Goal: Task Accomplishment & Management: Use online tool/utility

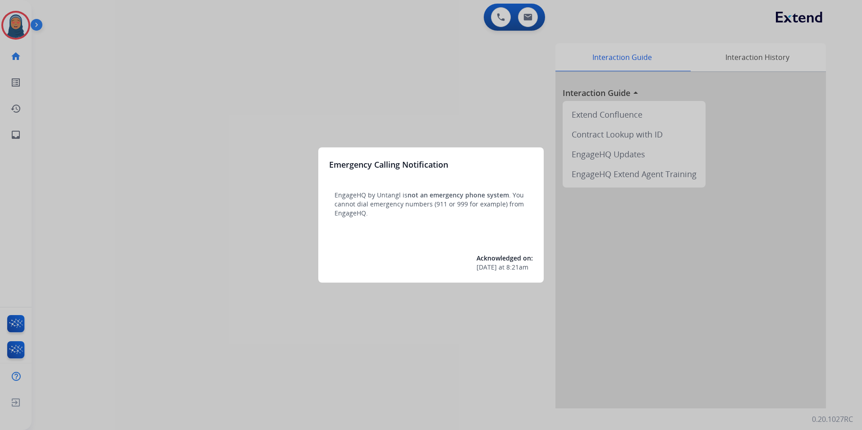
click at [25, 28] on div at bounding box center [431, 215] width 862 height 430
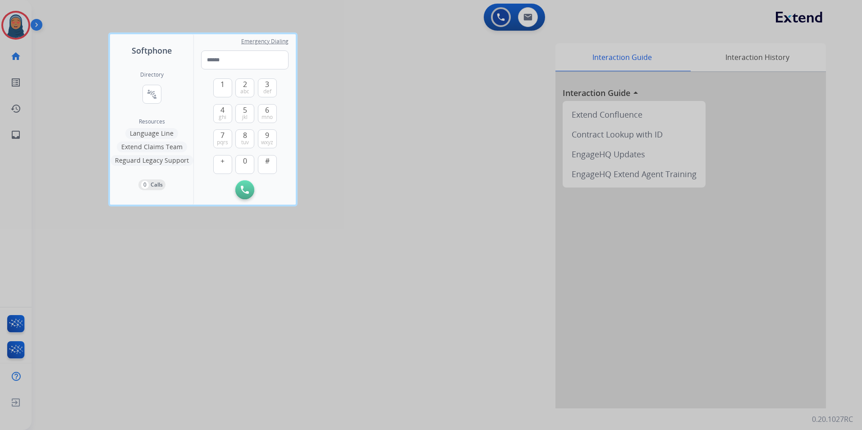
click at [25, 27] on div at bounding box center [431, 215] width 862 height 430
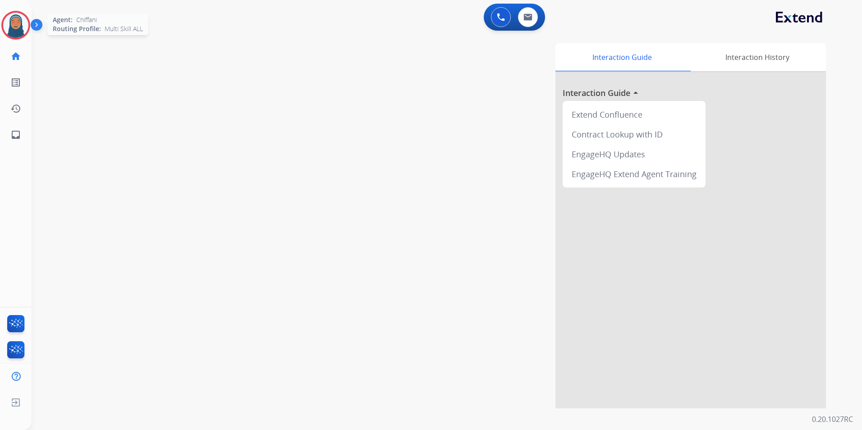
click at [28, 36] on div "Agent: [PERSON_NAME] Profile: Multi Skill ALL" at bounding box center [15, 25] width 29 height 29
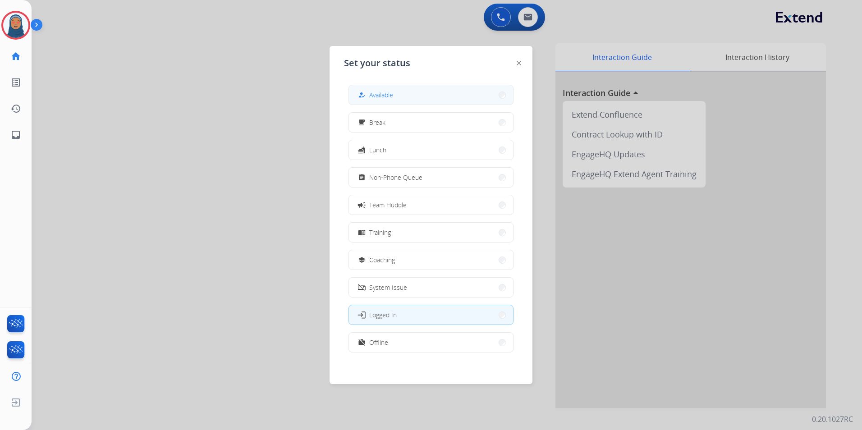
click at [383, 87] on button "how_to_reg Available" at bounding box center [431, 94] width 164 height 19
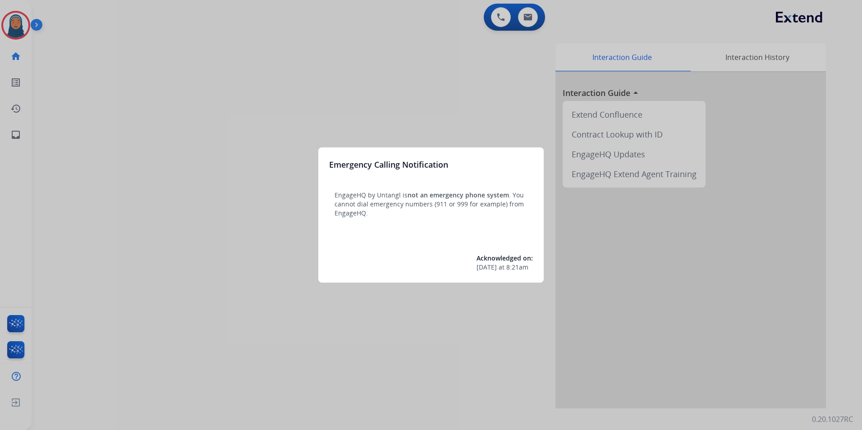
click at [20, 26] on div at bounding box center [431, 215] width 862 height 430
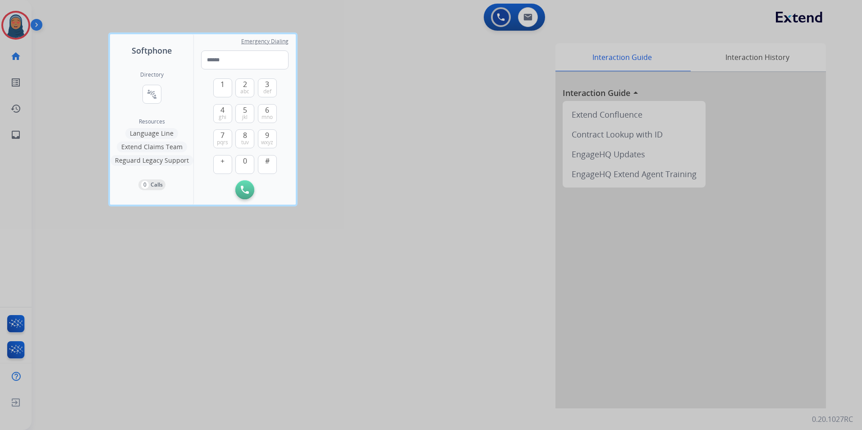
click at [17, 26] on div at bounding box center [431, 215] width 862 height 430
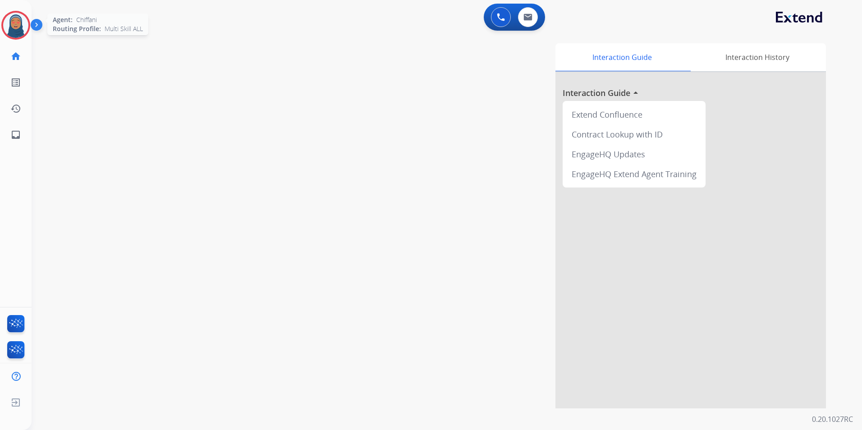
click at [11, 32] on img at bounding box center [15, 25] width 25 height 25
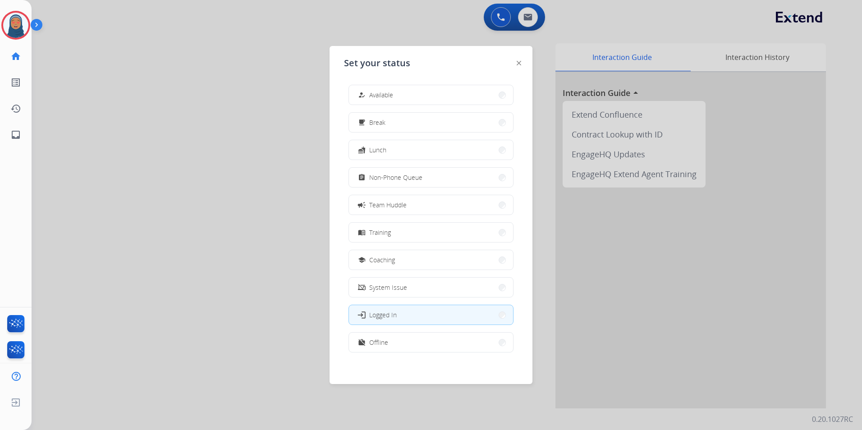
click at [381, 94] on span "Available" at bounding box center [381, 94] width 24 height 9
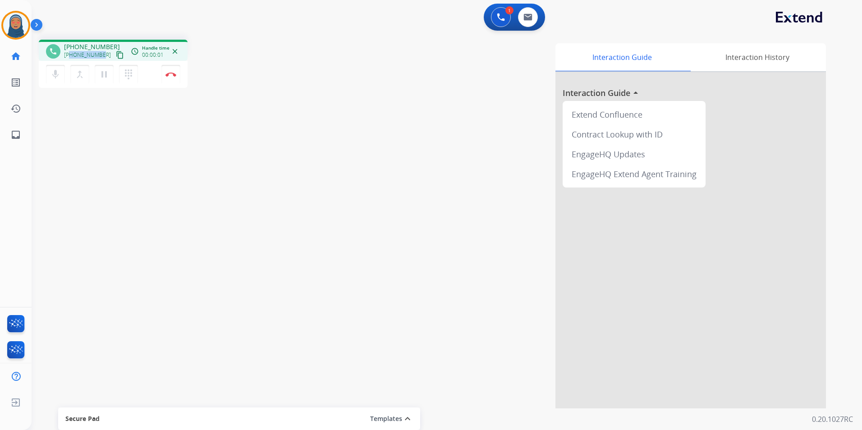
drag, startPoint x: 102, startPoint y: 55, endPoint x: 71, endPoint y: 58, distance: 31.2
click at [71, 58] on div "[PHONE_NUMBER] content_copy" at bounding box center [94, 55] width 61 height 11
copy span "2484356022"
click at [167, 78] on button "Disconnect" at bounding box center [170, 74] width 19 height 19
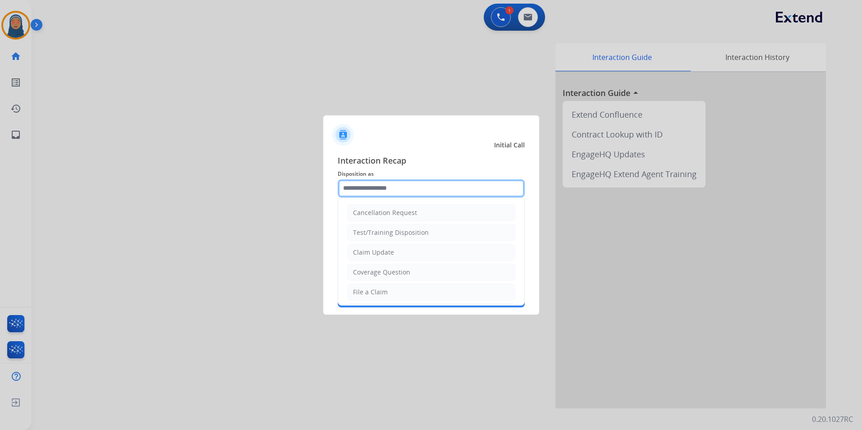
click at [398, 193] on input "text" at bounding box center [431, 188] width 187 height 18
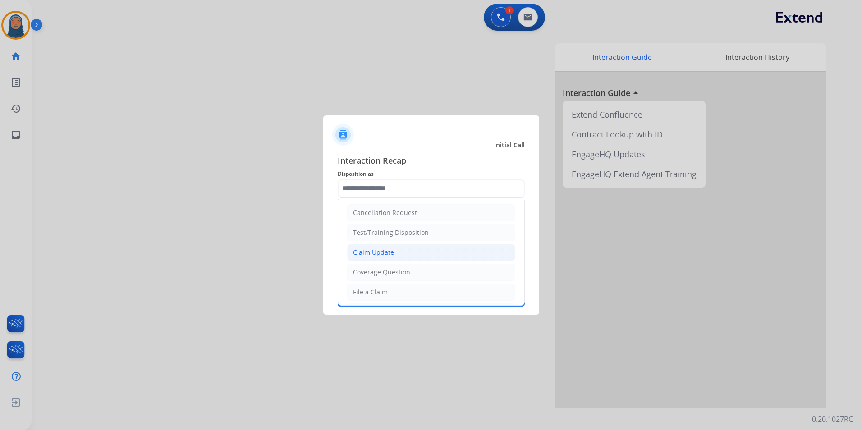
click at [376, 258] on li "Claim Update" at bounding box center [431, 252] width 168 height 17
type input "**********"
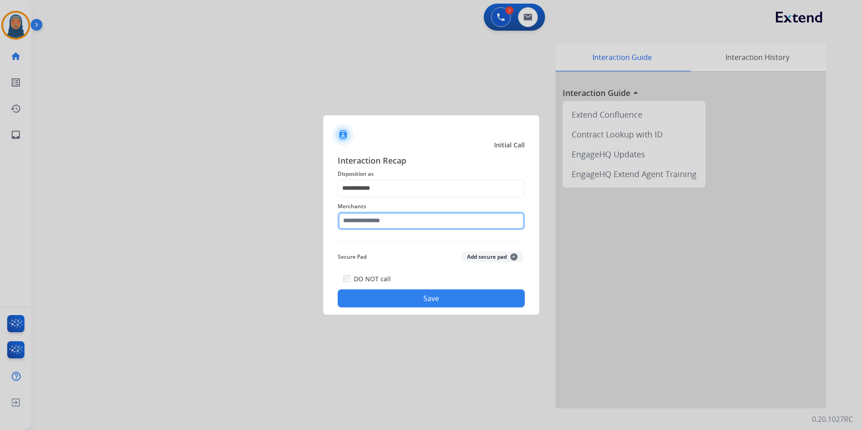
click at [360, 220] on input "text" at bounding box center [431, 221] width 187 height 18
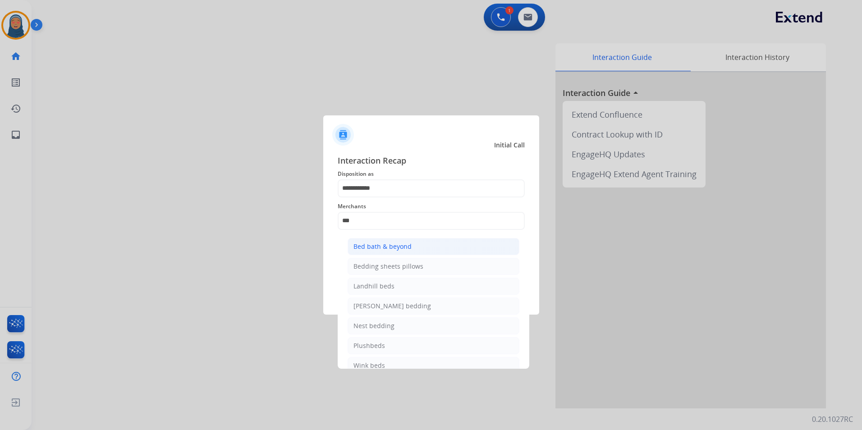
click at [390, 252] on li "Bed bath & beyond" at bounding box center [434, 246] width 172 height 17
type input "**********"
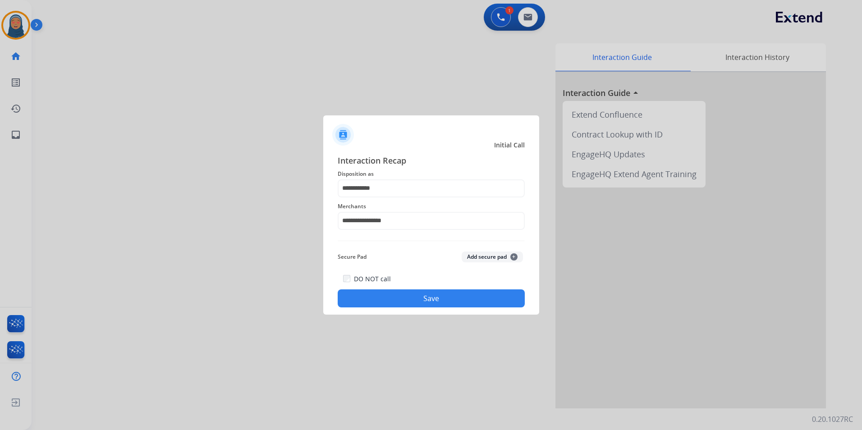
click at [441, 302] on button "Save" at bounding box center [431, 299] width 187 height 18
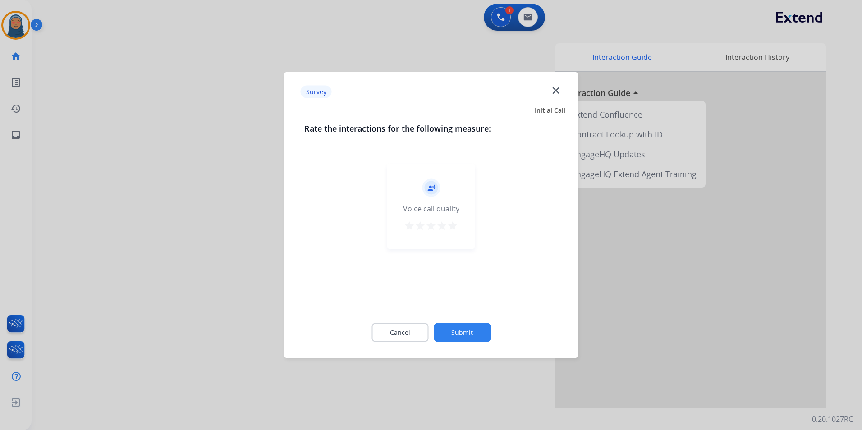
click at [467, 327] on button "Submit" at bounding box center [462, 332] width 57 height 19
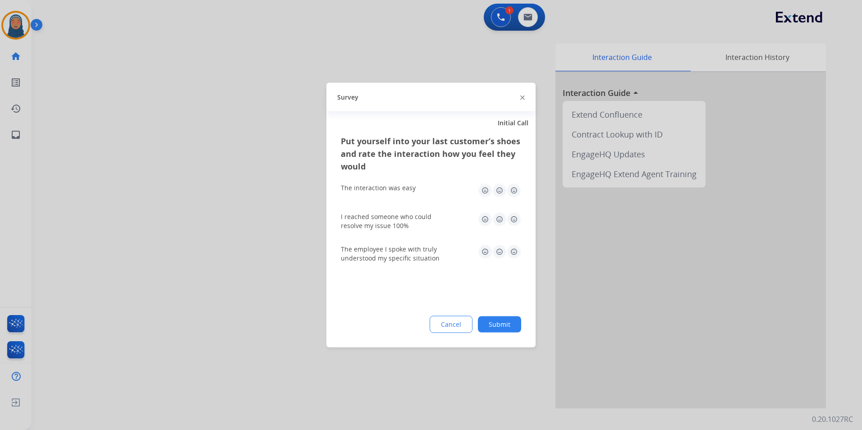
click at [509, 318] on button "Submit" at bounding box center [499, 325] width 43 height 16
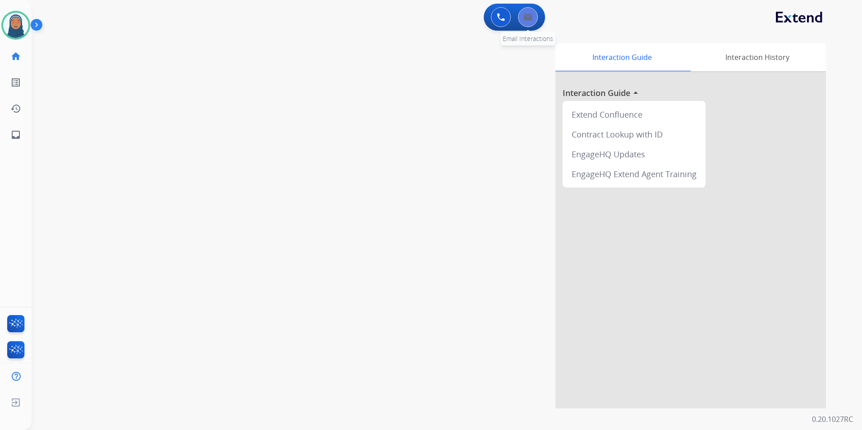
drag, startPoint x: 539, startPoint y: 18, endPoint x: 531, endPoint y: 20, distance: 7.8
click at [537, 20] on div "0 Email Interactions" at bounding box center [528, 17] width 27 height 20
click at [531, 20] on img at bounding box center [528, 17] width 9 height 7
select select "**********"
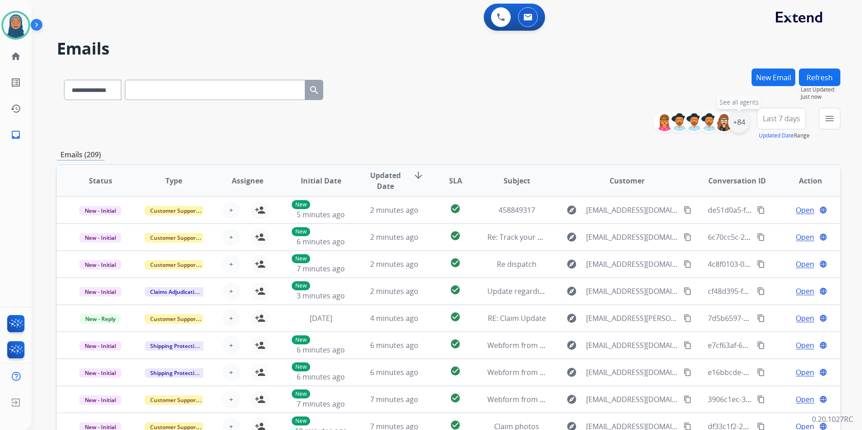
click at [740, 127] on div "+84" at bounding box center [739, 122] width 22 height 22
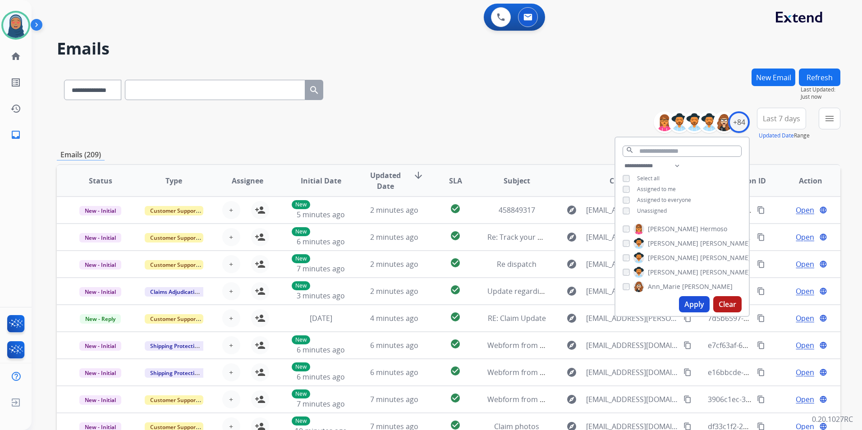
click at [698, 302] on button "Apply" at bounding box center [694, 304] width 31 height 16
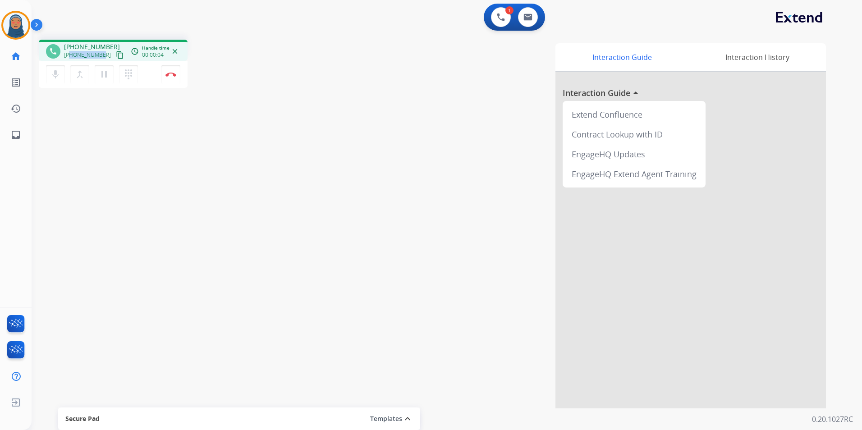
drag, startPoint x: 101, startPoint y: 56, endPoint x: 69, endPoint y: 54, distance: 31.2
click at [69, 54] on span "[PHONE_NUMBER]" at bounding box center [87, 54] width 47 height 7
copy span "4043753290"
click at [532, 22] on button at bounding box center [528, 17] width 20 height 20
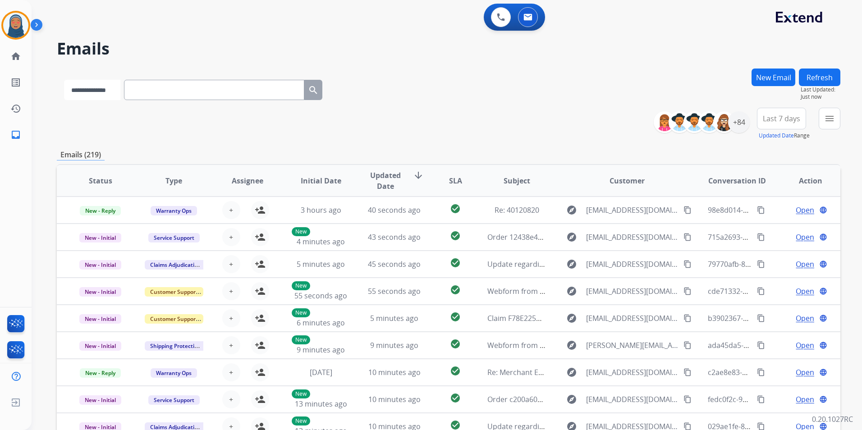
click at [106, 90] on select "**********" at bounding box center [92, 90] width 56 height 20
select select "**********"
click at [64, 80] on select "**********" at bounding box center [92, 90] width 56 height 20
paste input "**********"
type input "**********"
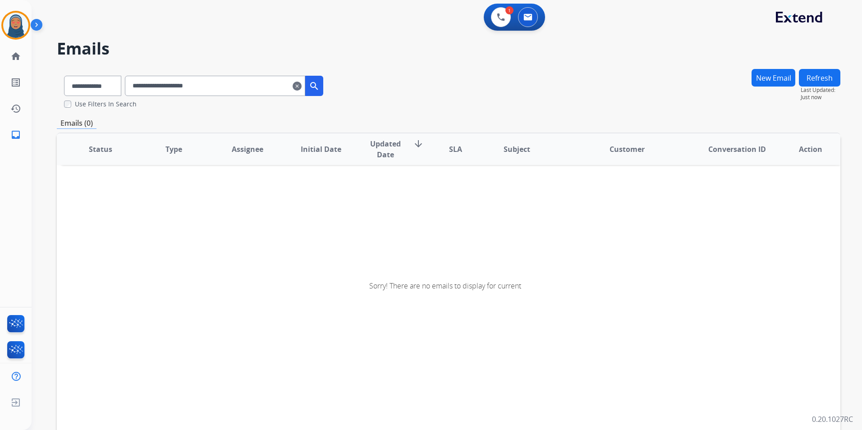
click at [146, 89] on input "**********" at bounding box center [215, 86] width 180 height 20
click at [769, 78] on button "New Email" at bounding box center [774, 78] width 44 height 18
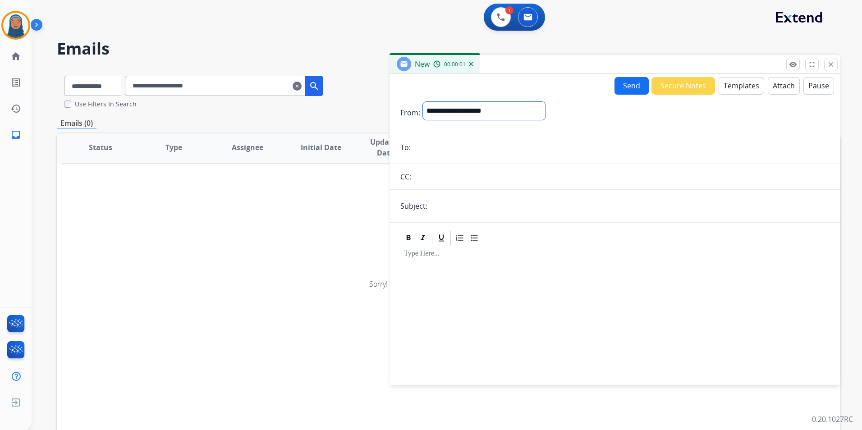
click at [546, 110] on select "**********" at bounding box center [484, 111] width 123 height 18
click at [833, 68] on mat-icon "close" at bounding box center [831, 64] width 8 height 8
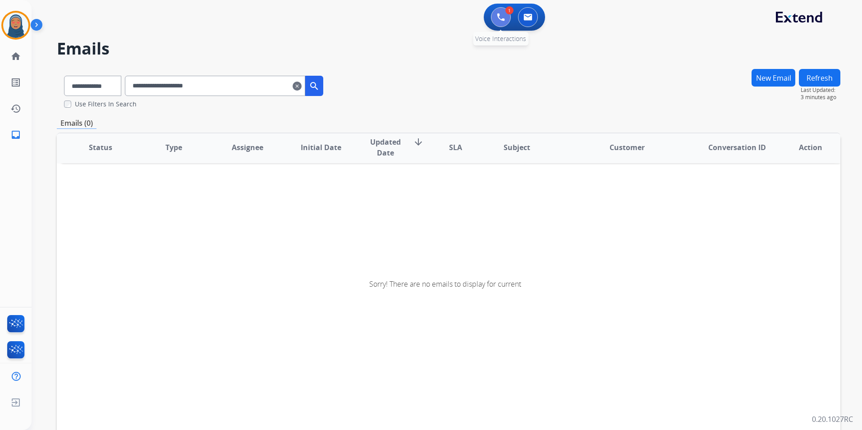
click at [506, 17] on button at bounding box center [501, 17] width 20 height 20
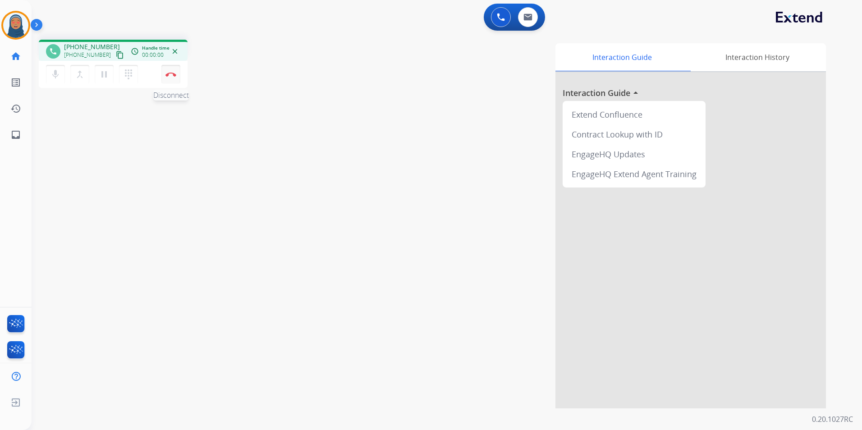
click at [170, 73] on img at bounding box center [171, 74] width 11 height 5
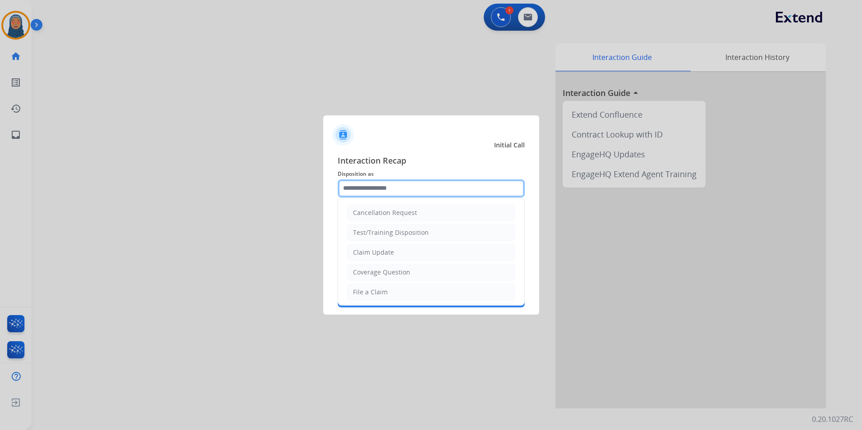
drag, startPoint x: 389, startPoint y: 191, endPoint x: 376, endPoint y: 193, distance: 13.6
click at [389, 191] on input "text" at bounding box center [431, 188] width 187 height 18
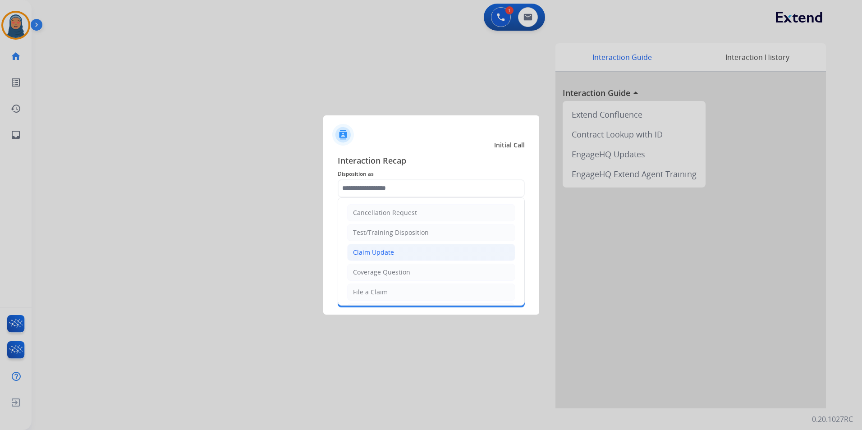
click at [395, 254] on li "Claim Update" at bounding box center [431, 252] width 168 height 17
type input "**********"
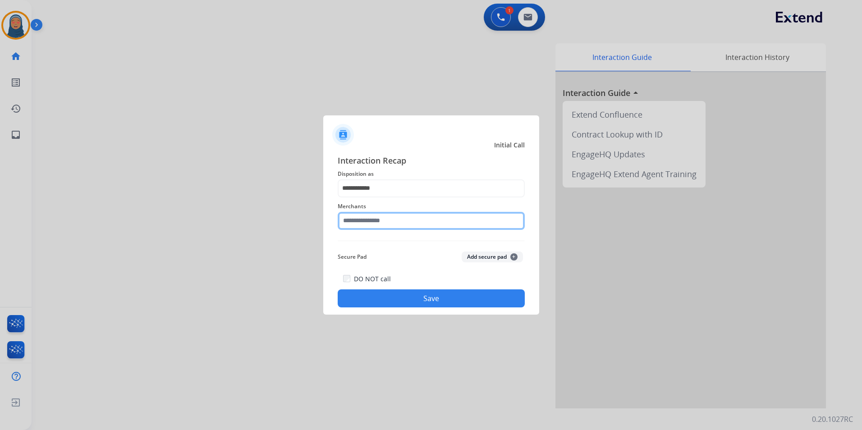
click at [390, 228] on input "text" at bounding box center [431, 221] width 187 height 18
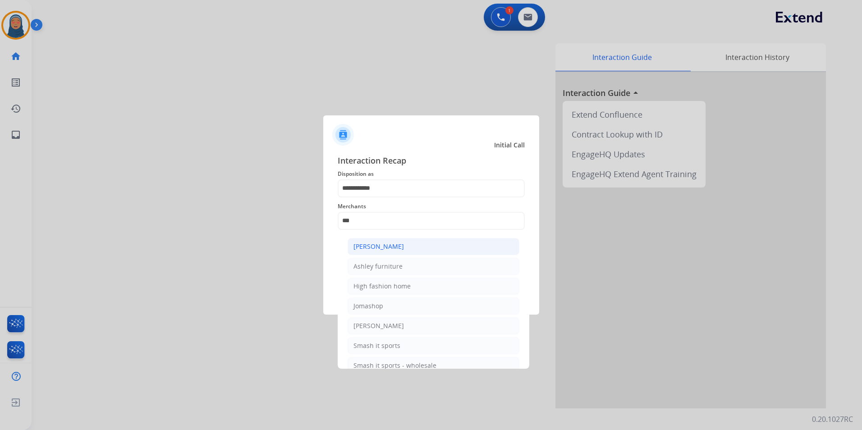
click at [401, 250] on div "[PERSON_NAME]" at bounding box center [379, 246] width 51 height 9
type input "**********"
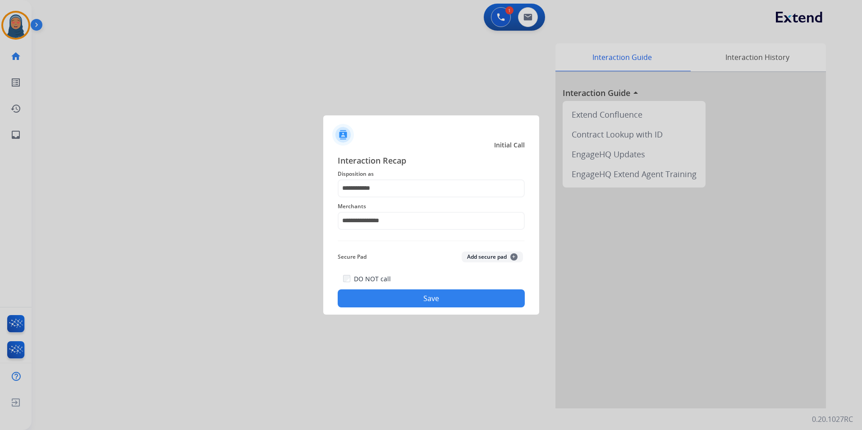
click at [432, 297] on button "Save" at bounding box center [431, 299] width 187 height 18
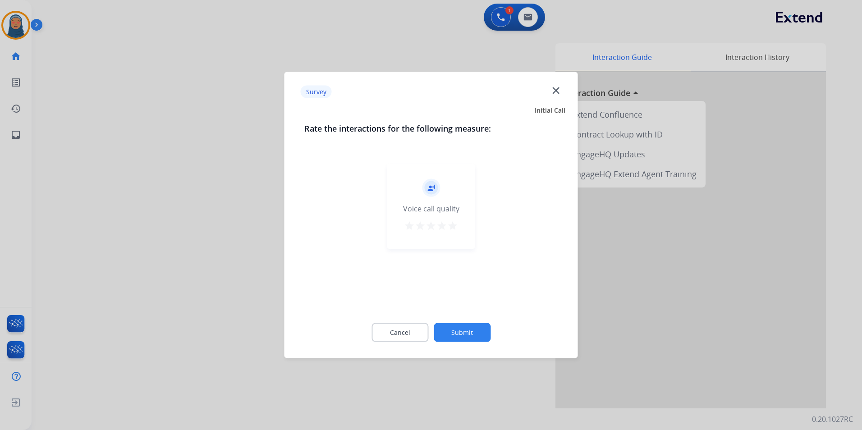
click at [470, 332] on button "Submit" at bounding box center [462, 332] width 57 height 19
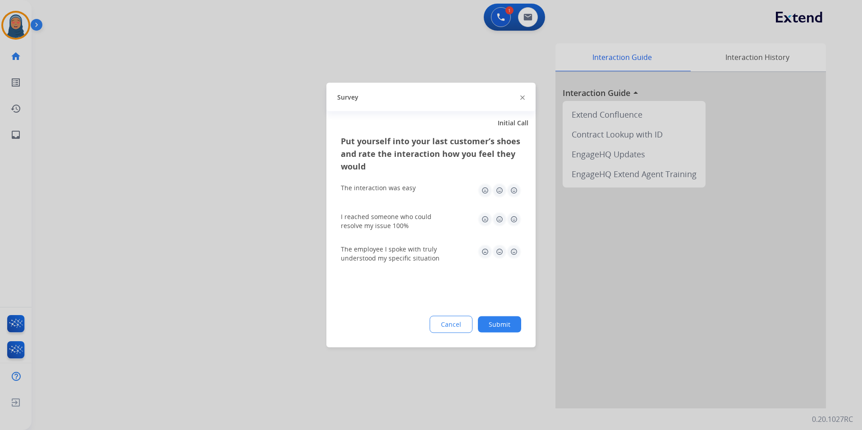
click at [499, 325] on button "Submit" at bounding box center [499, 325] width 43 height 16
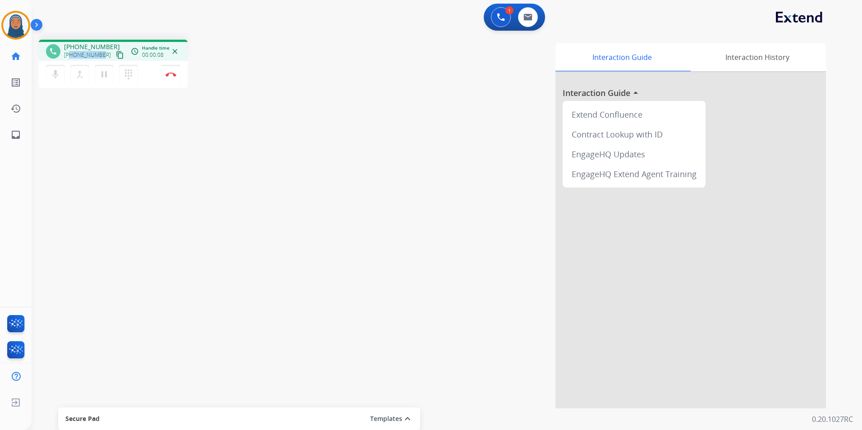
drag, startPoint x: 102, startPoint y: 55, endPoint x: 72, endPoint y: 58, distance: 30.3
click at [72, 58] on div "[PHONE_NUMBER] content_copy" at bounding box center [94, 55] width 61 height 11
copy span "3522017847"
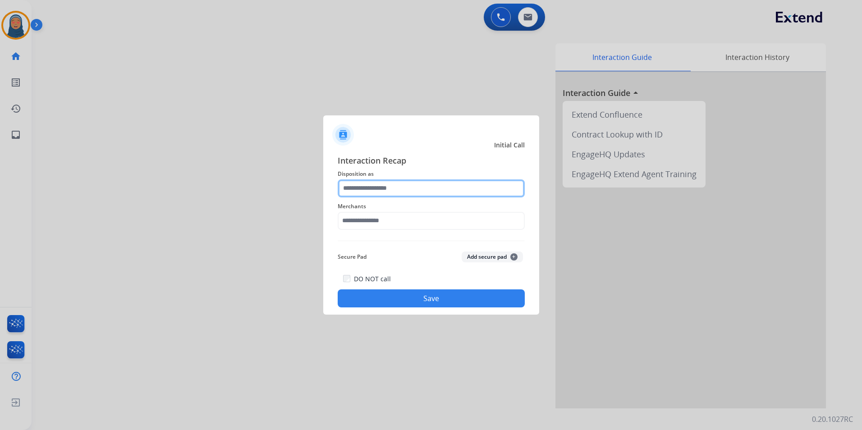
click at [373, 189] on input "text" at bounding box center [431, 188] width 187 height 18
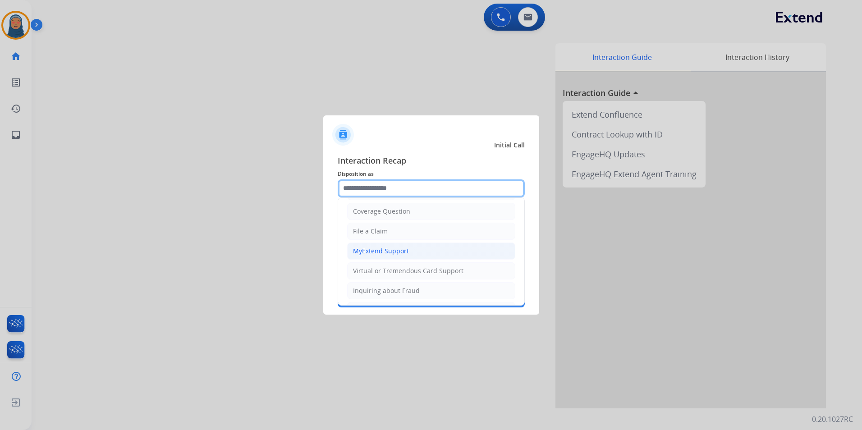
scroll to position [45, 0]
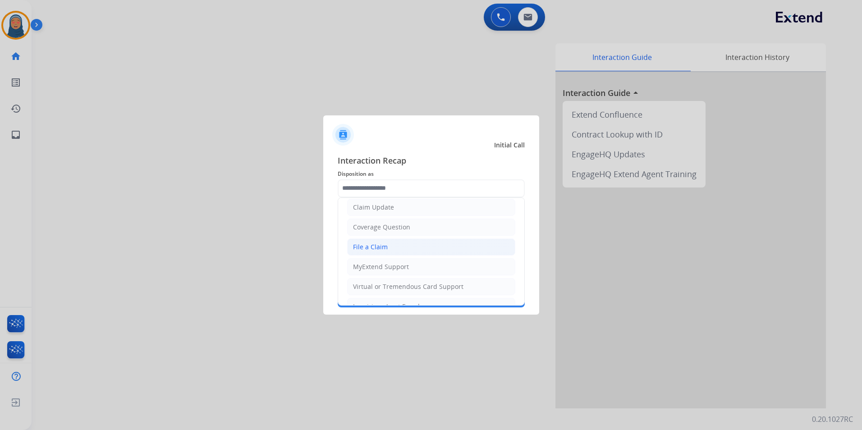
click at [374, 253] on li "File a Claim" at bounding box center [431, 247] width 168 height 17
type input "**********"
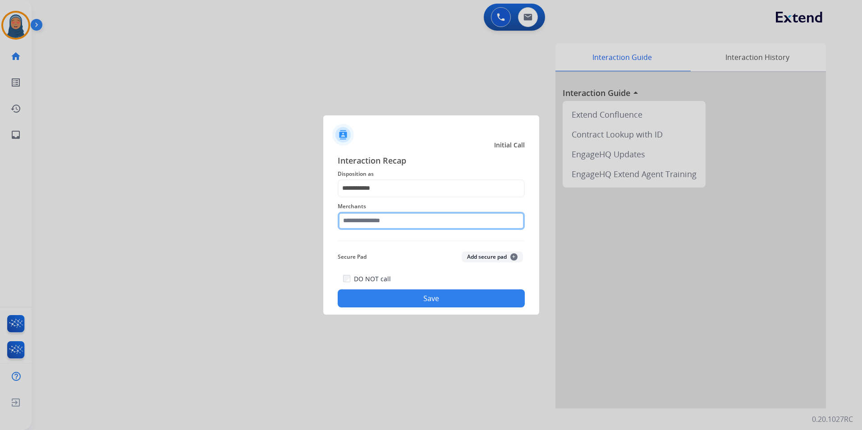
click at [376, 223] on input "text" at bounding box center [431, 221] width 187 height 18
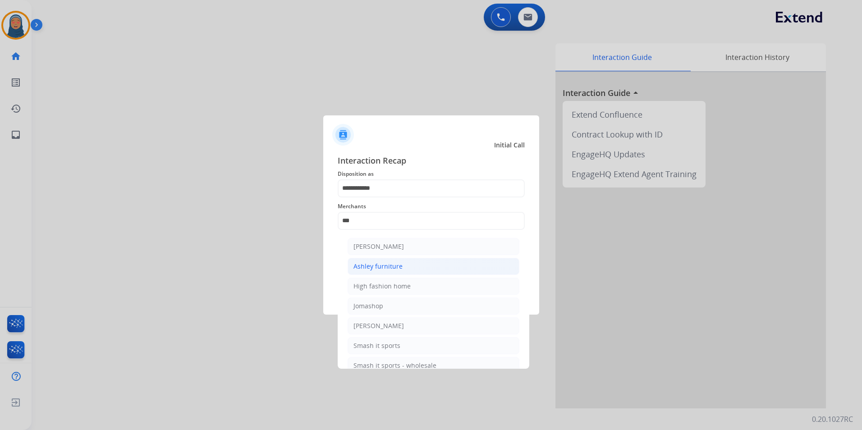
click at [380, 268] on div "Ashley furniture" at bounding box center [378, 266] width 49 height 9
type input "**********"
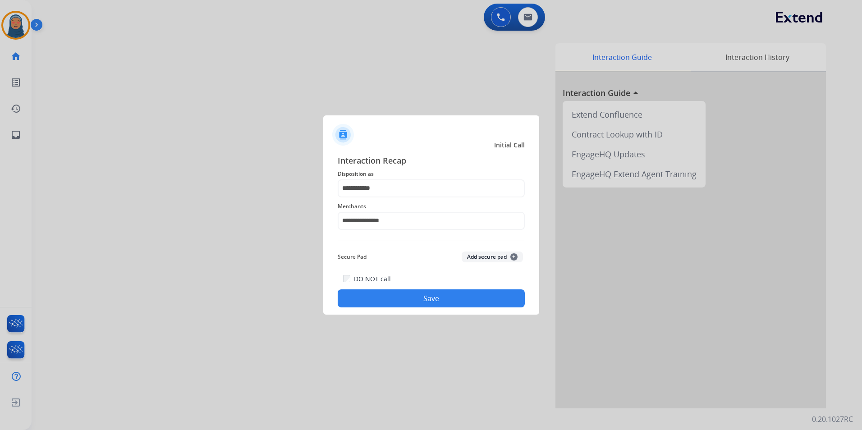
click at [416, 299] on button "Save" at bounding box center [431, 299] width 187 height 18
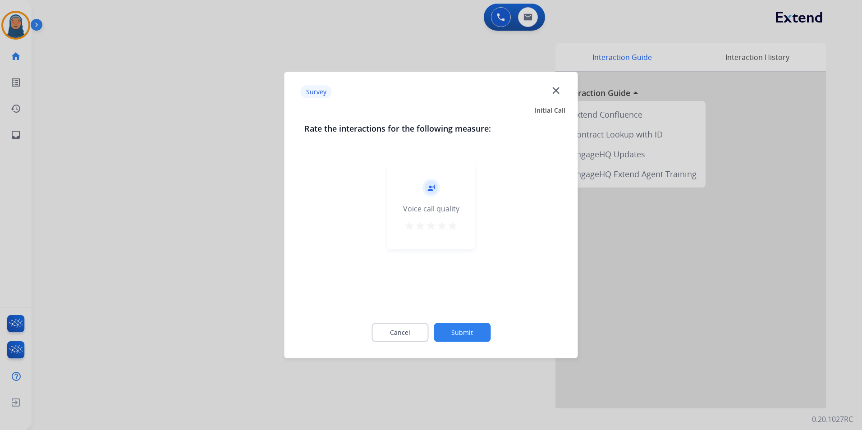
click at [478, 338] on button "Submit" at bounding box center [462, 332] width 57 height 19
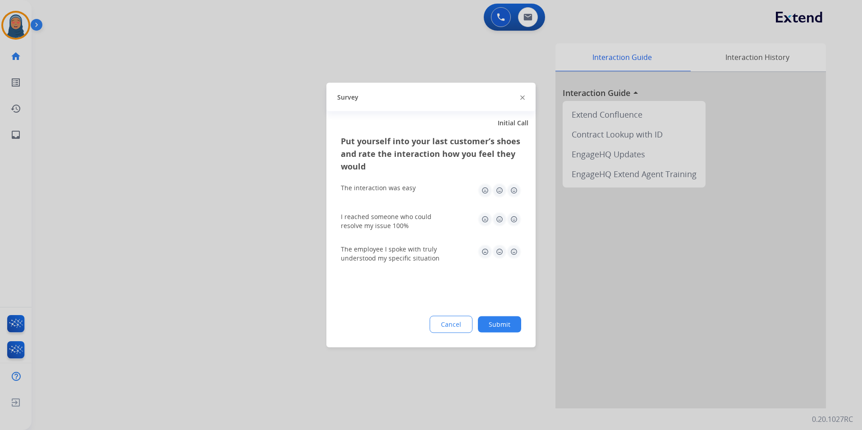
click at [496, 321] on button "Submit" at bounding box center [499, 325] width 43 height 16
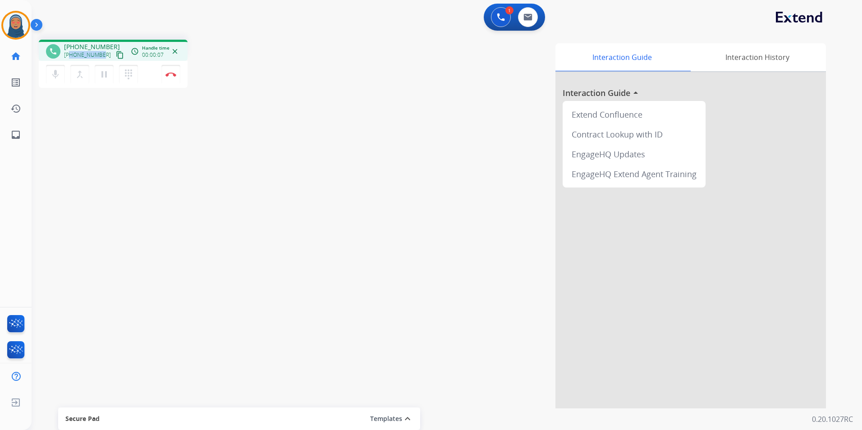
drag, startPoint x: 102, startPoint y: 56, endPoint x: 72, endPoint y: 59, distance: 30.8
click at [72, 59] on div "[PHONE_NUMBER] content_copy" at bounding box center [94, 55] width 61 height 11
copy span "5167498338"
click at [106, 77] on mat-icon "pause" at bounding box center [104, 74] width 11 height 11
click at [60, 77] on mat-icon "mic" at bounding box center [55, 74] width 11 height 11
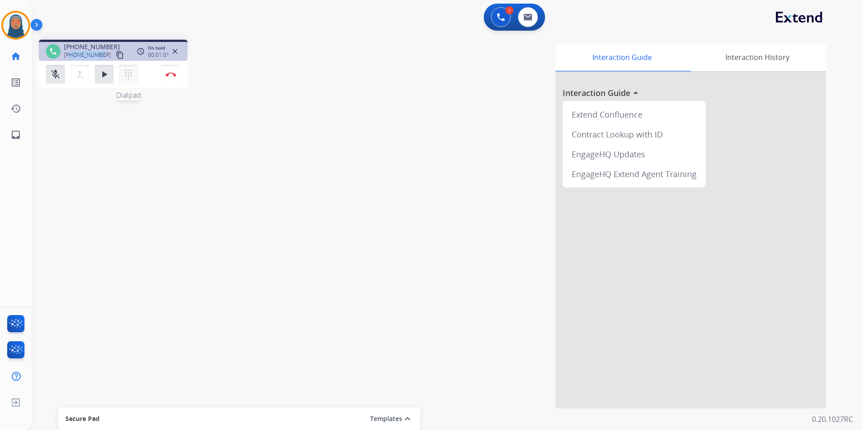
click at [130, 76] on mat-icon "dialpad" at bounding box center [128, 74] width 11 height 11
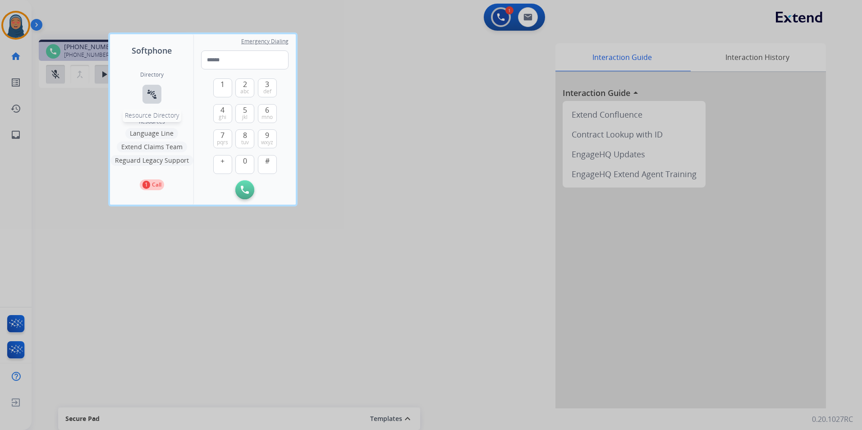
click at [153, 92] on mat-icon "connect_without_contact" at bounding box center [152, 94] width 11 height 11
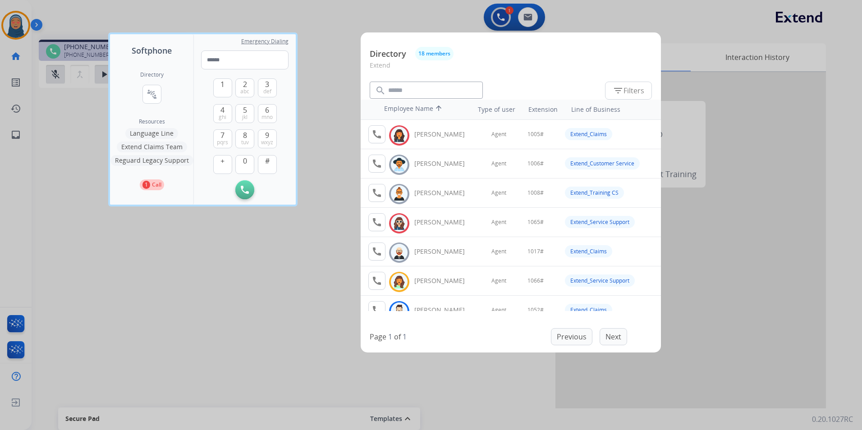
scroll to position [344, 0]
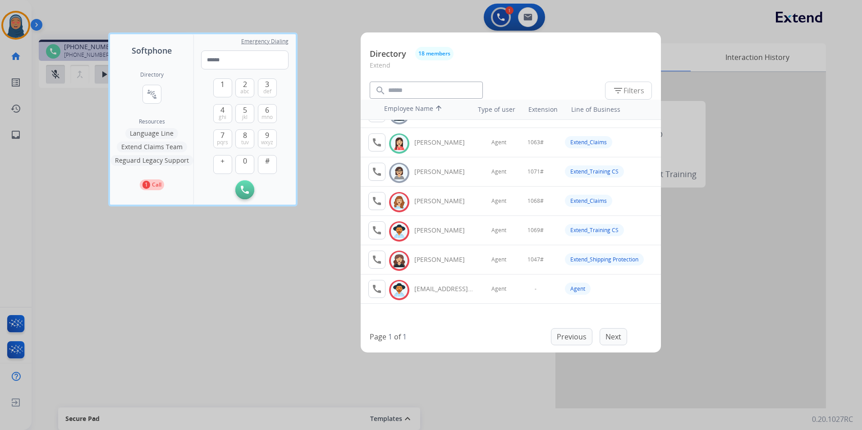
click at [327, 226] on div at bounding box center [431, 215] width 862 height 430
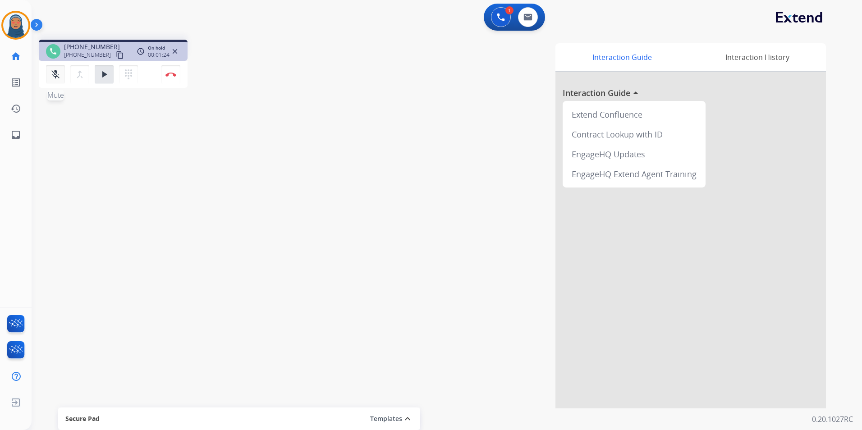
click at [59, 77] on mat-icon "mic_off" at bounding box center [55, 74] width 11 height 11
click at [109, 77] on mat-icon "play_arrow" at bounding box center [104, 74] width 11 height 11
click at [171, 77] on button "Disconnect" at bounding box center [170, 74] width 19 height 19
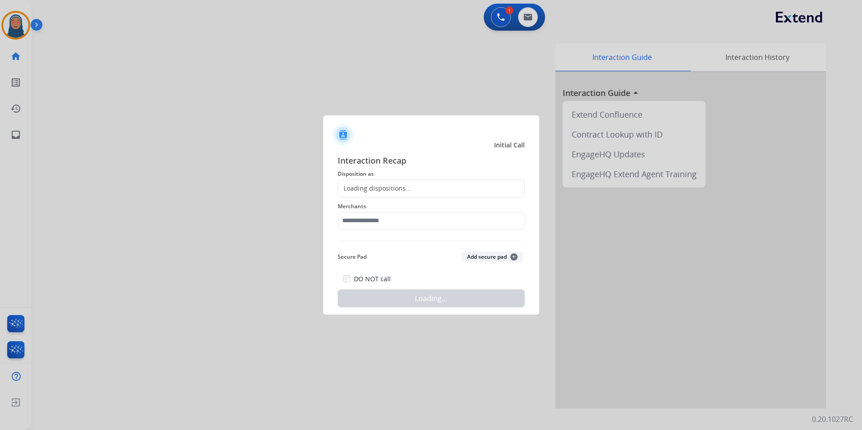
click at [382, 189] on div "Loading dispositions..." at bounding box center [374, 188] width 73 height 9
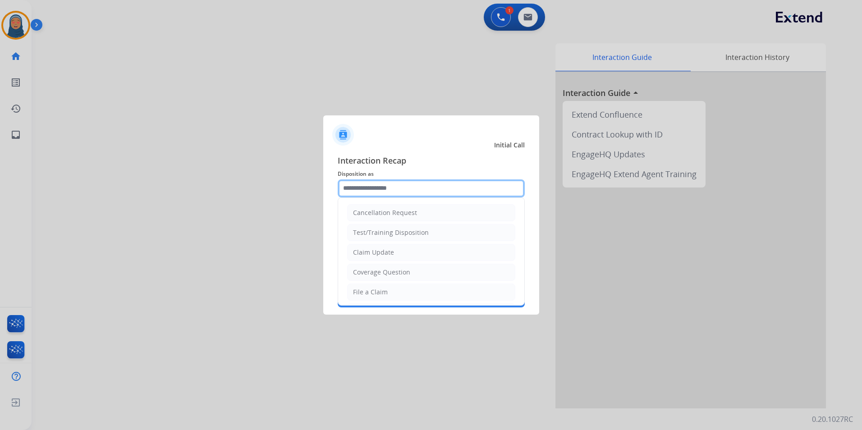
drag, startPoint x: 368, startPoint y: 189, endPoint x: 384, endPoint y: 217, distance: 32.7
click at [368, 189] on input "text" at bounding box center [431, 188] width 187 height 18
drag, startPoint x: 368, startPoint y: 254, endPoint x: 374, endPoint y: 248, distance: 8.6
click at [371, 252] on div "Claim Update" at bounding box center [373, 252] width 41 height 9
type input "**********"
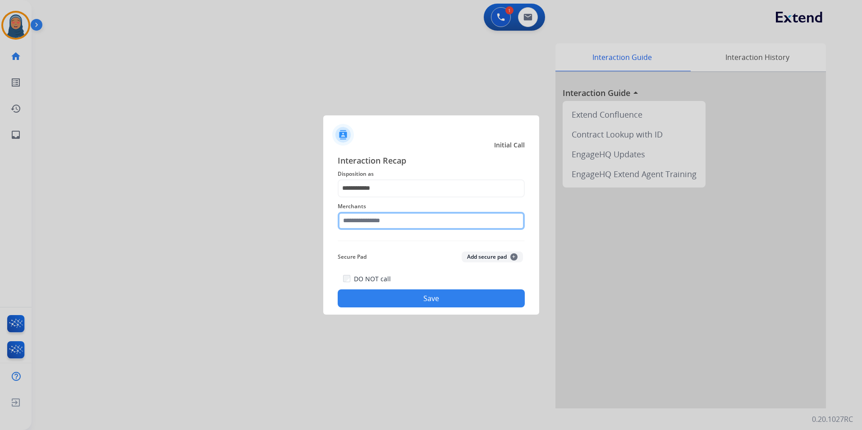
click at [391, 224] on input "text" at bounding box center [431, 221] width 187 height 18
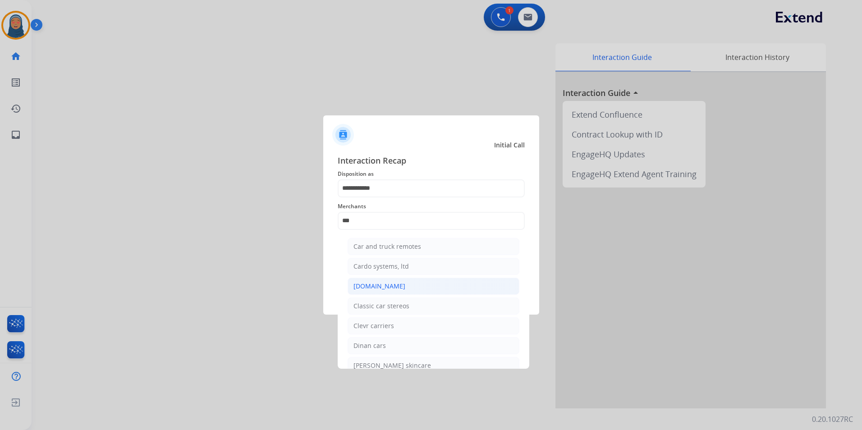
click at [392, 288] on div "[DOMAIN_NAME]" at bounding box center [380, 286] width 52 height 9
type input "**********"
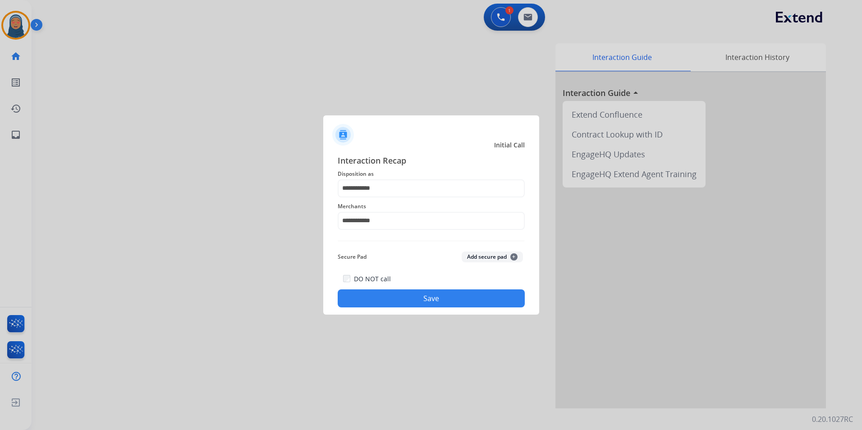
click at [429, 308] on div "DO NOT call Save" at bounding box center [431, 290] width 187 height 34
click at [450, 302] on button "Save" at bounding box center [431, 299] width 187 height 18
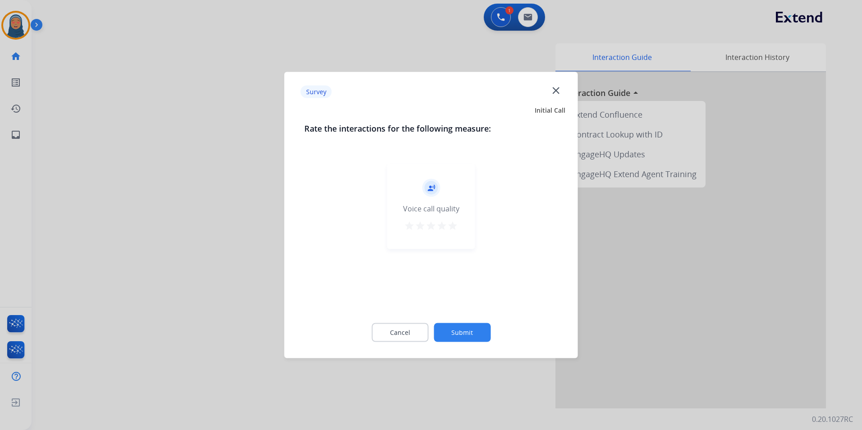
click at [457, 330] on button "Submit" at bounding box center [462, 332] width 57 height 19
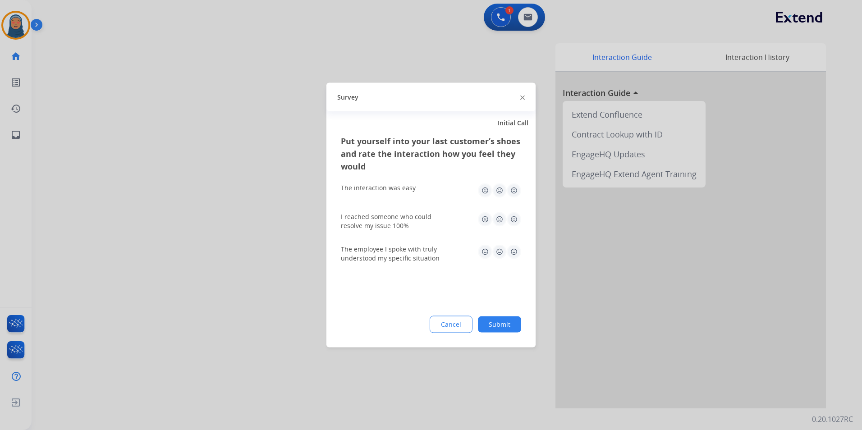
click at [496, 328] on button "Submit" at bounding box center [499, 325] width 43 height 16
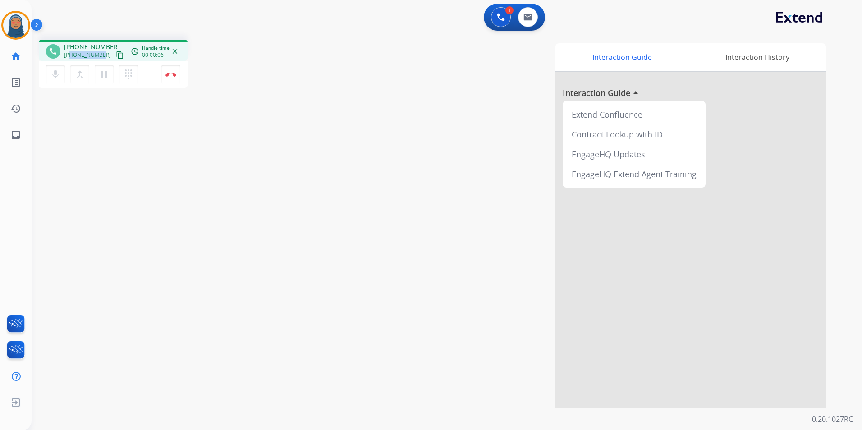
drag, startPoint x: 101, startPoint y: 56, endPoint x: 71, endPoint y: 57, distance: 30.2
click at [71, 57] on span "[PHONE_NUMBER]" at bounding box center [87, 54] width 47 height 7
copy span "3179852935"
click at [178, 74] on button "Disconnect" at bounding box center [170, 74] width 19 height 19
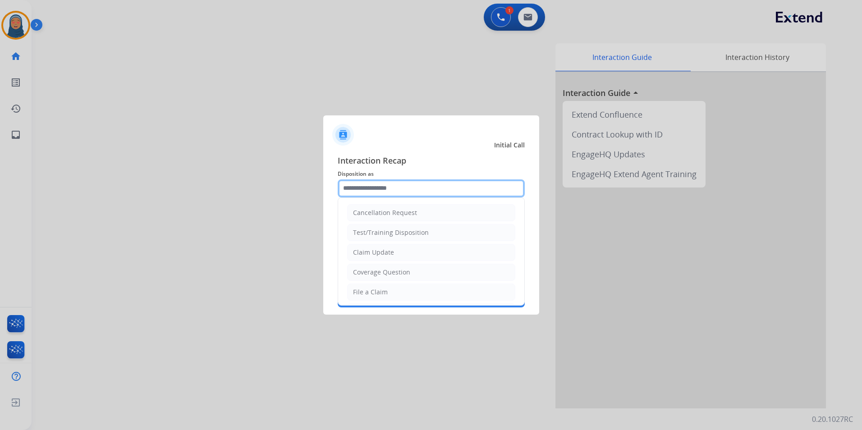
click at [384, 193] on input "text" at bounding box center [431, 188] width 187 height 18
drag, startPoint x: 397, startPoint y: 289, endPoint x: 399, endPoint y: 279, distance: 10.0
click at [399, 286] on li "File a Claim" at bounding box center [431, 292] width 168 height 17
type input "**********"
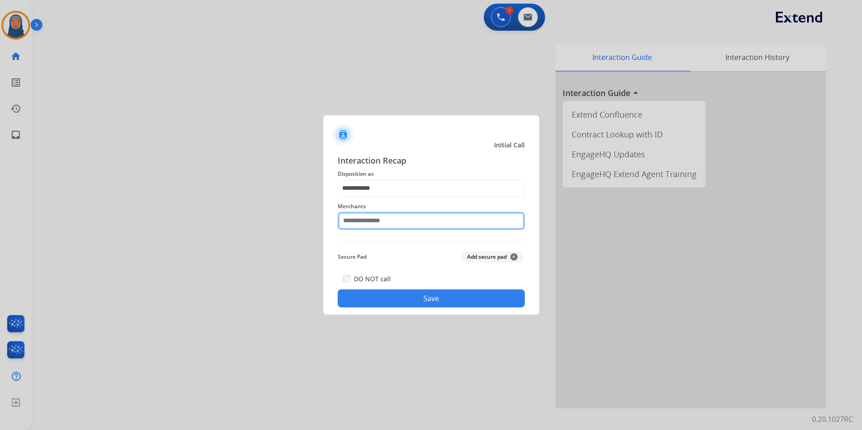
click at [396, 227] on input "text" at bounding box center [431, 221] width 187 height 18
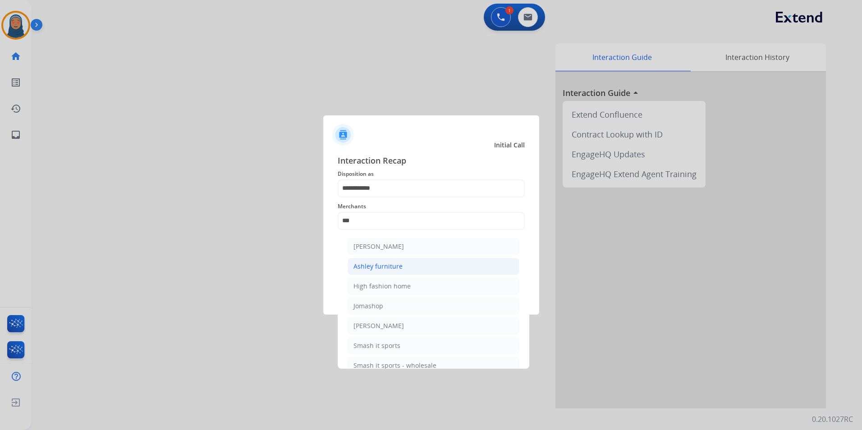
click at [414, 270] on li "Ashley furniture" at bounding box center [434, 266] width 172 height 17
type input "**********"
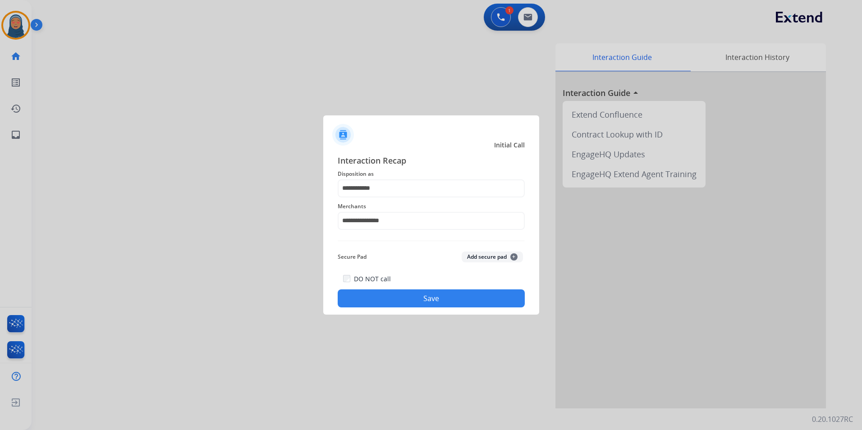
click at [452, 301] on button "Save" at bounding box center [431, 299] width 187 height 18
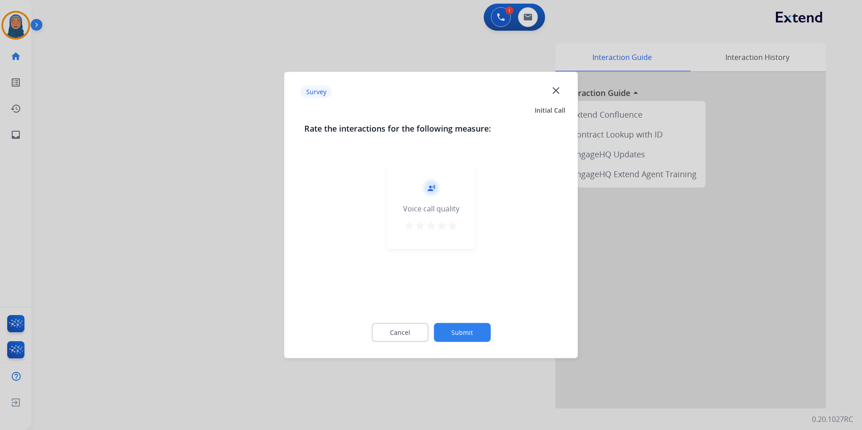
click at [476, 327] on button "Submit" at bounding box center [462, 332] width 57 height 19
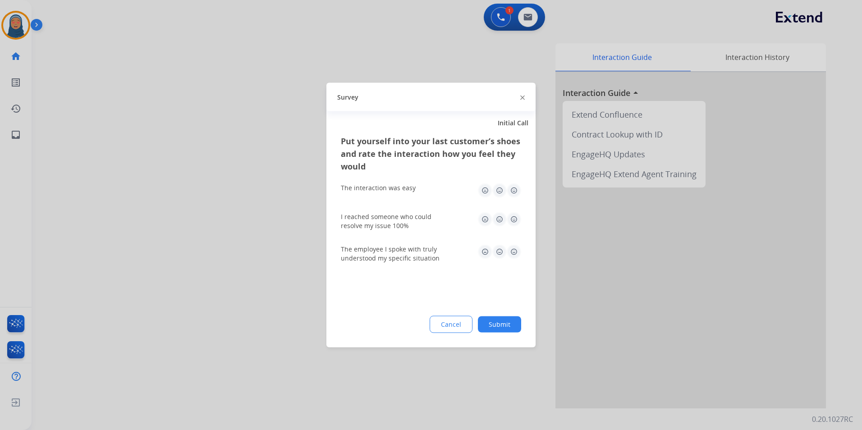
click at [510, 325] on button "Submit" at bounding box center [499, 325] width 43 height 16
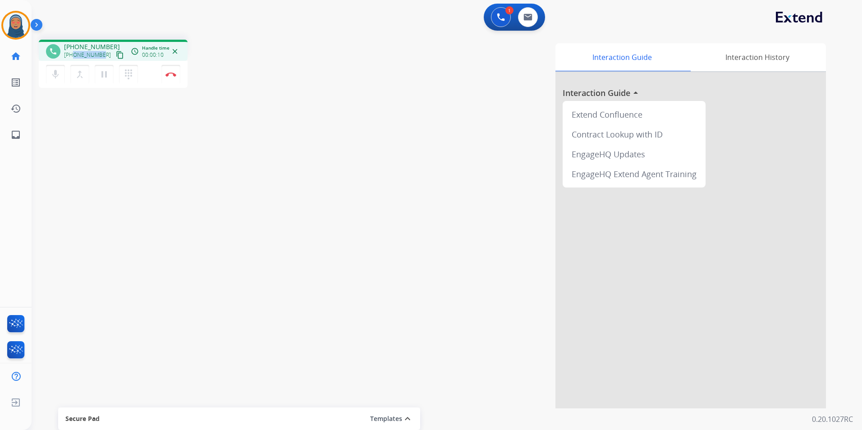
drag, startPoint x: 101, startPoint y: 56, endPoint x: 74, endPoint y: 59, distance: 26.7
click at [74, 59] on div "[PHONE_NUMBER] content_copy" at bounding box center [94, 55] width 61 height 11
drag, startPoint x: 74, startPoint y: 59, endPoint x: 97, endPoint y: 110, distance: 55.7
click at [91, 128] on div "phone [PHONE_NUMBER] [PHONE_NUMBER] content_copy access_time Call metrics Queue…" at bounding box center [436, 220] width 809 height 376
drag, startPoint x: 103, startPoint y: 57, endPoint x: 72, endPoint y: 58, distance: 31.6
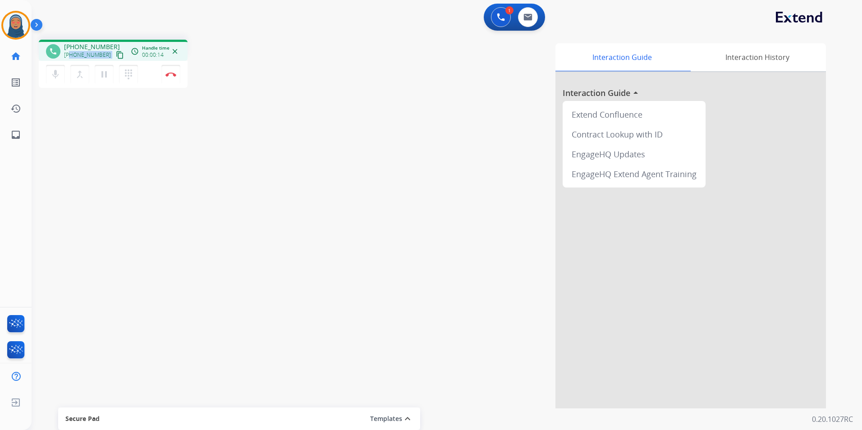
click at [72, 58] on div "[PHONE_NUMBER] content_copy" at bounding box center [94, 55] width 61 height 11
copy div "8622060137 content_copy access_time Call metrics Queue 00:10 Hold 00:00 Talk 00…"
click at [173, 81] on button "Disconnect" at bounding box center [170, 74] width 19 height 19
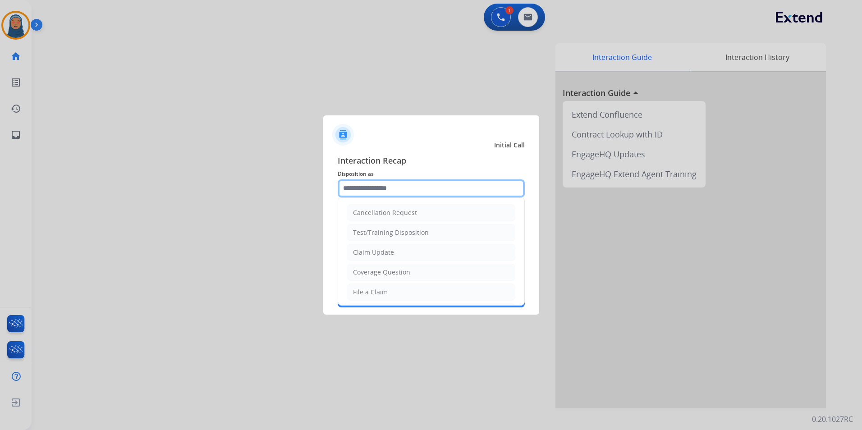
click at [355, 190] on input "text" at bounding box center [431, 188] width 187 height 18
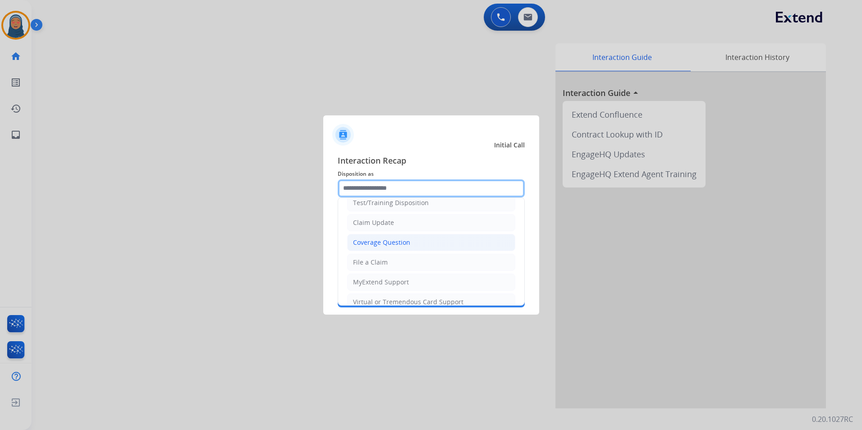
scroll to position [45, 0]
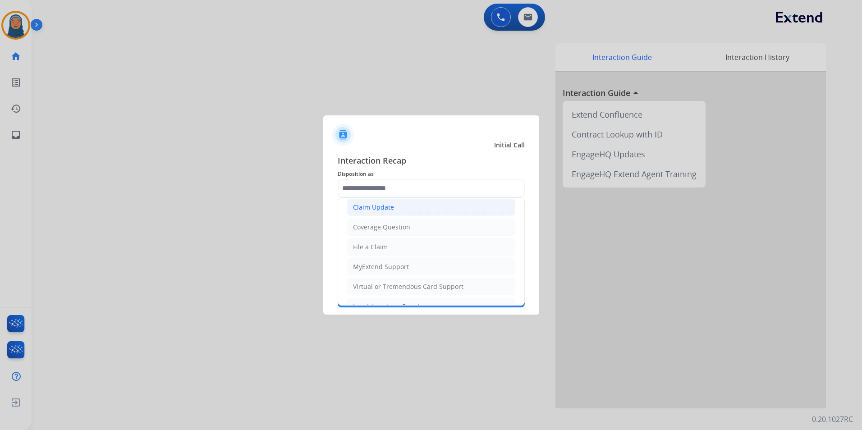
click at [386, 211] on div "Claim Update" at bounding box center [373, 207] width 41 height 9
type input "**********"
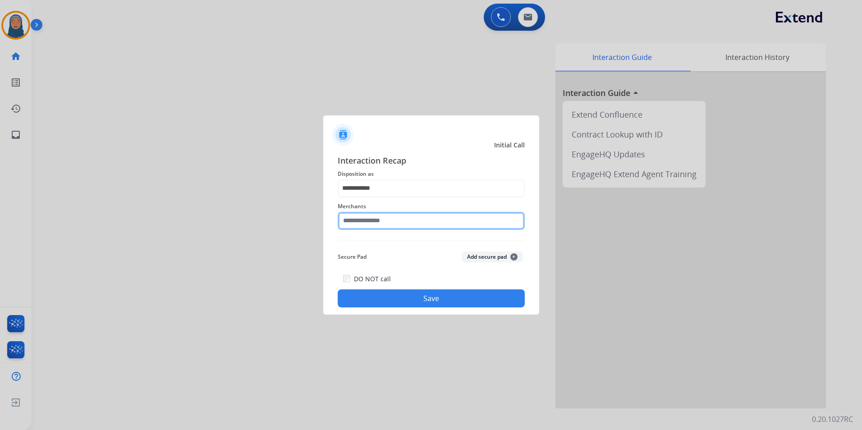
click at [387, 222] on input "text" at bounding box center [431, 221] width 187 height 18
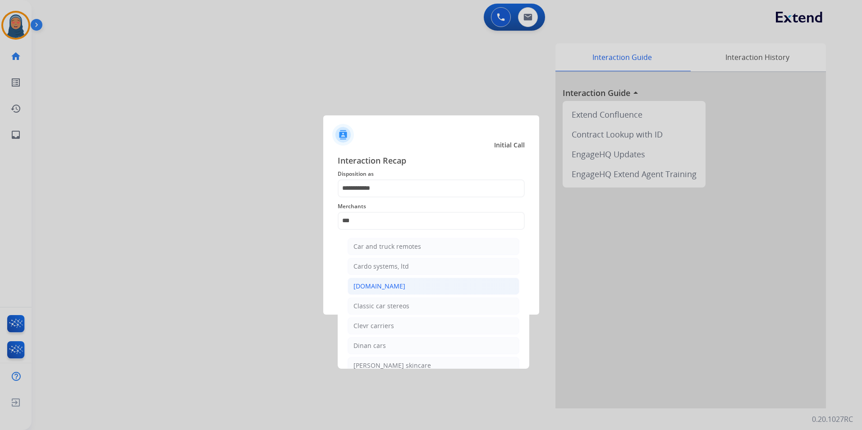
click at [414, 287] on li "[DOMAIN_NAME]" at bounding box center [434, 286] width 172 height 17
type input "**********"
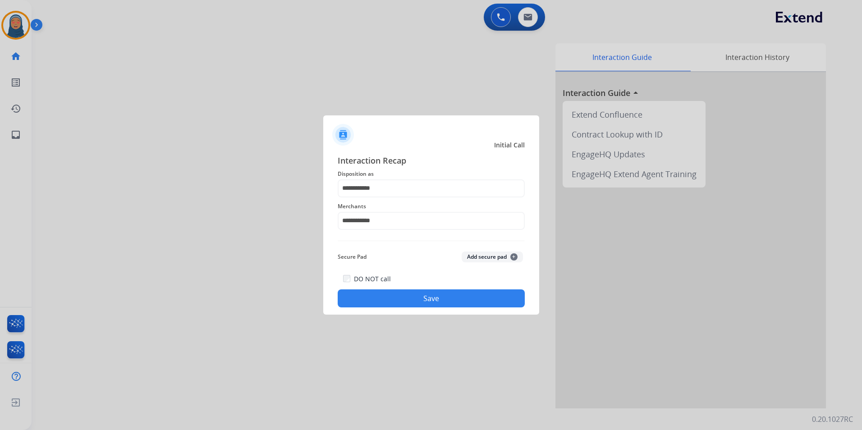
click at [433, 307] on div "DO NOT call Save" at bounding box center [431, 290] width 187 height 34
click at [462, 305] on button "Save" at bounding box center [431, 299] width 187 height 18
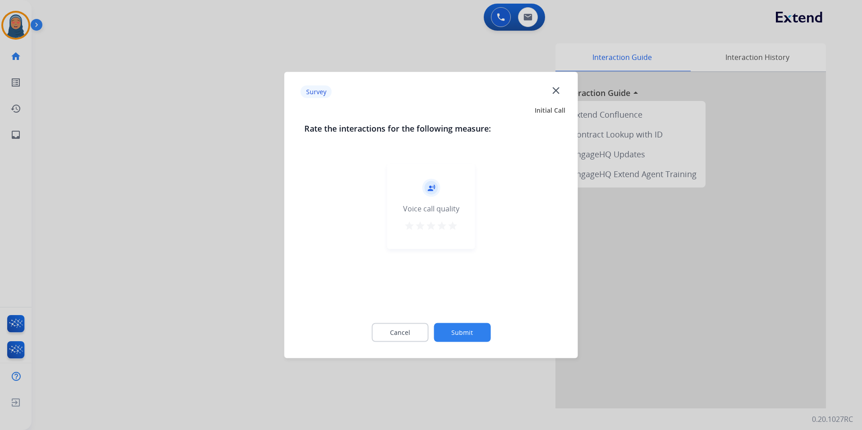
click at [474, 328] on button "Submit" at bounding box center [462, 332] width 57 height 19
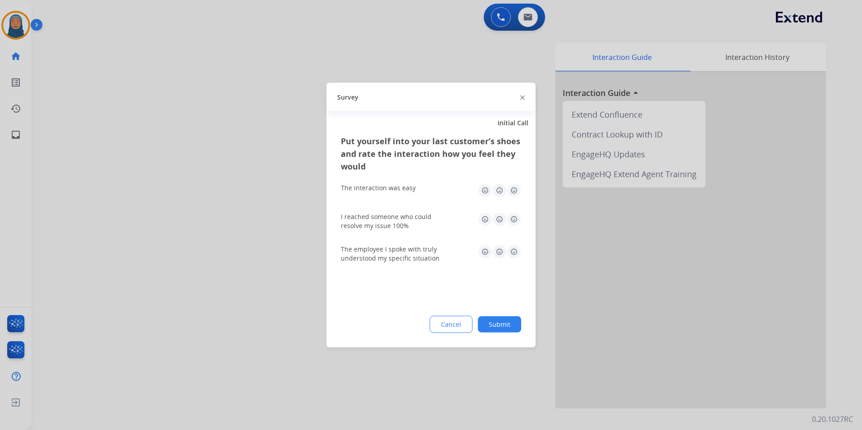
click at [497, 323] on button "Submit" at bounding box center [499, 325] width 43 height 16
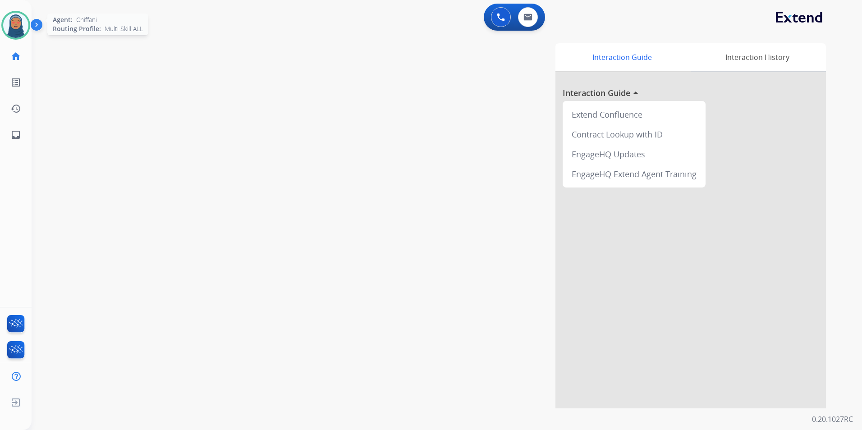
click at [12, 23] on img at bounding box center [15, 25] width 25 height 25
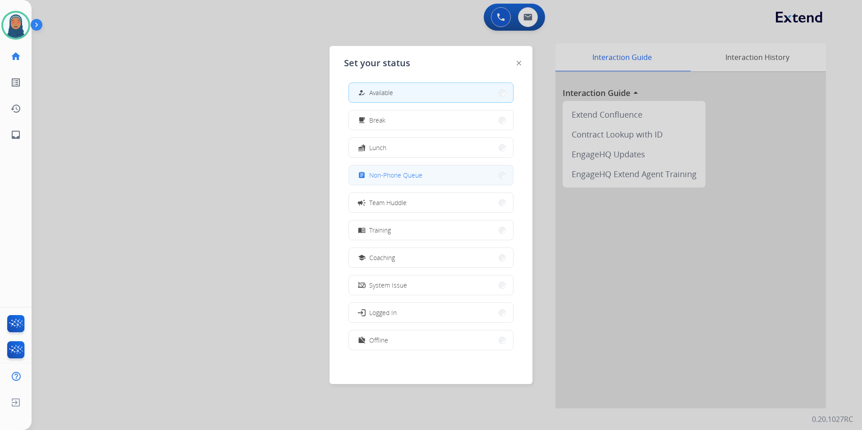
scroll to position [3, 0]
click at [407, 122] on button "free_breakfast Break" at bounding box center [431, 119] width 164 height 19
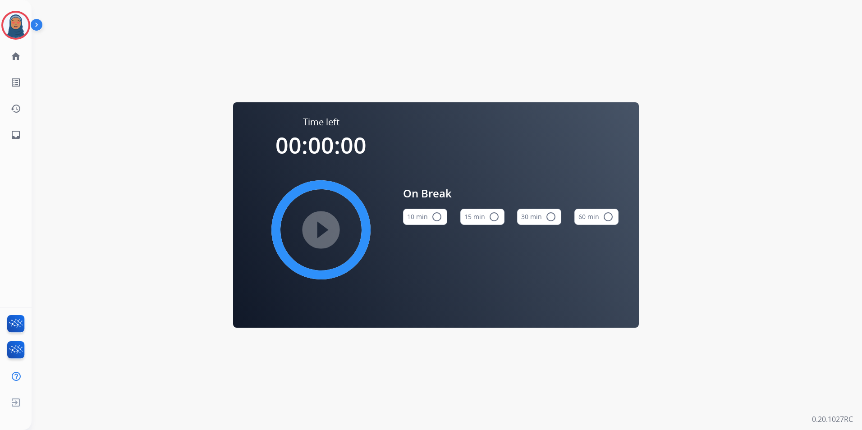
click at [493, 214] on mat-icon "radio_button_unchecked" at bounding box center [494, 217] width 11 height 11
drag, startPoint x: 17, startPoint y: 32, endPoint x: 41, endPoint y: 32, distance: 24.8
click at [17, 32] on img at bounding box center [15, 25] width 25 height 25
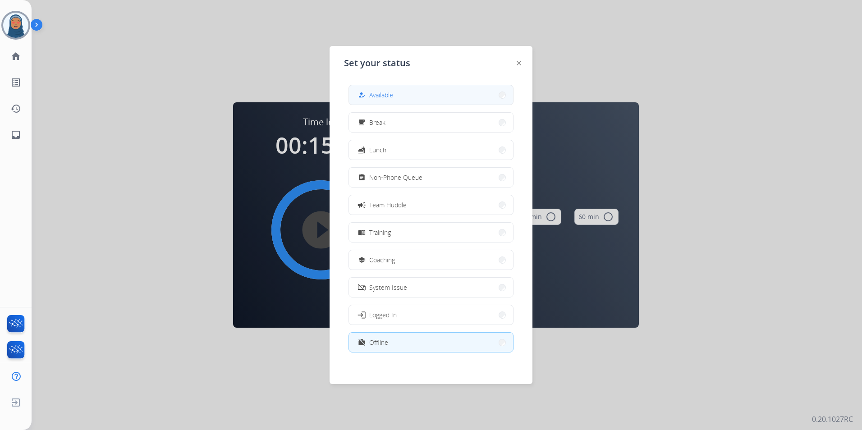
click at [438, 97] on button "how_to_reg Available" at bounding box center [431, 94] width 164 height 19
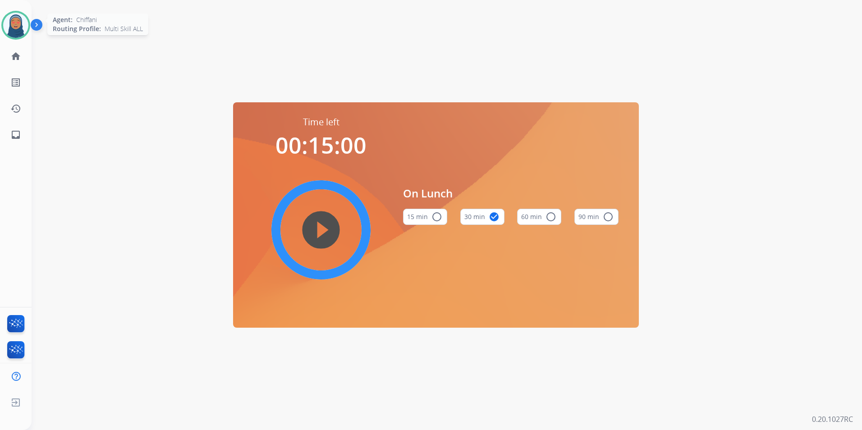
click at [20, 29] on img at bounding box center [15, 25] width 25 height 25
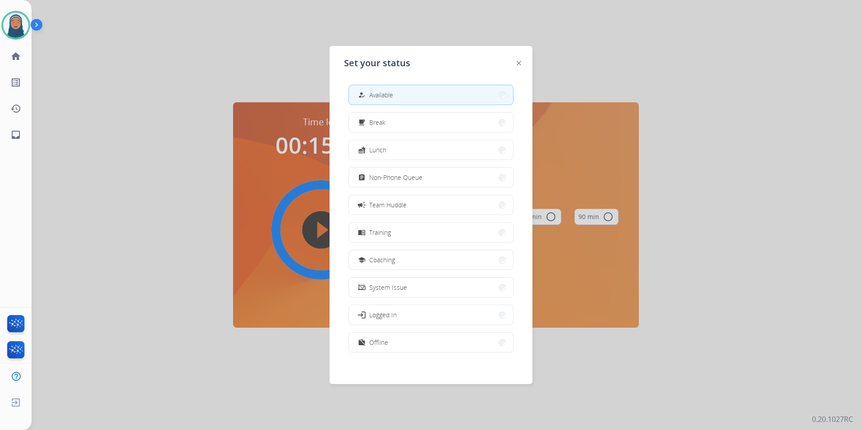
click at [411, 94] on button "how_to_reg Available" at bounding box center [431, 94] width 164 height 19
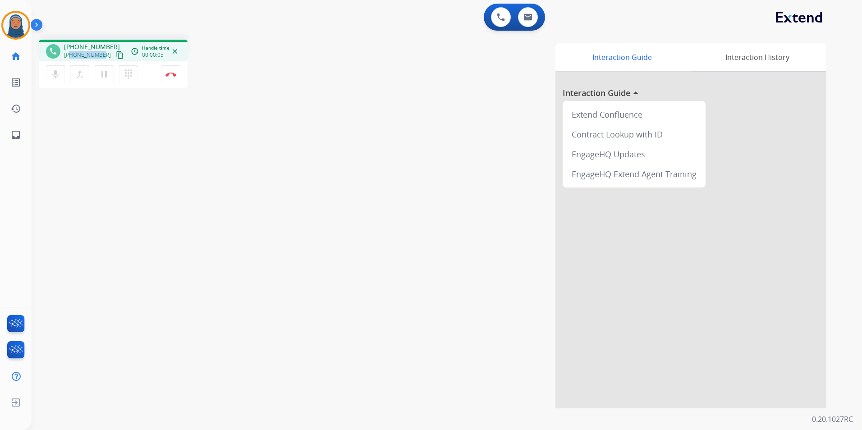
drag, startPoint x: 101, startPoint y: 56, endPoint x: 71, endPoint y: 57, distance: 29.8
click at [71, 57] on span "[PHONE_NUMBER]" at bounding box center [87, 54] width 47 height 7
click at [172, 77] on button "Disconnect" at bounding box center [170, 74] width 19 height 19
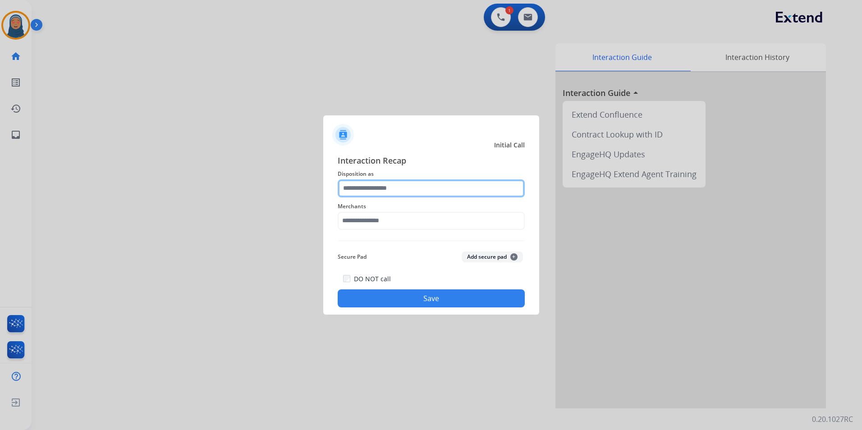
click at [367, 189] on input "text" at bounding box center [431, 188] width 187 height 18
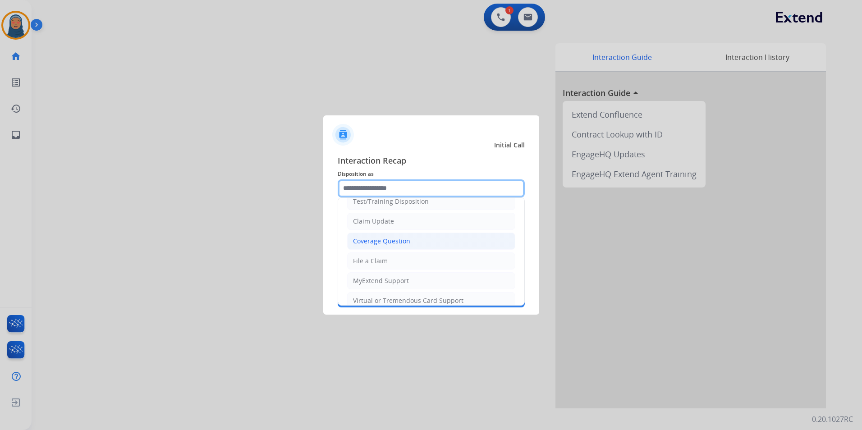
scroll to position [45, 0]
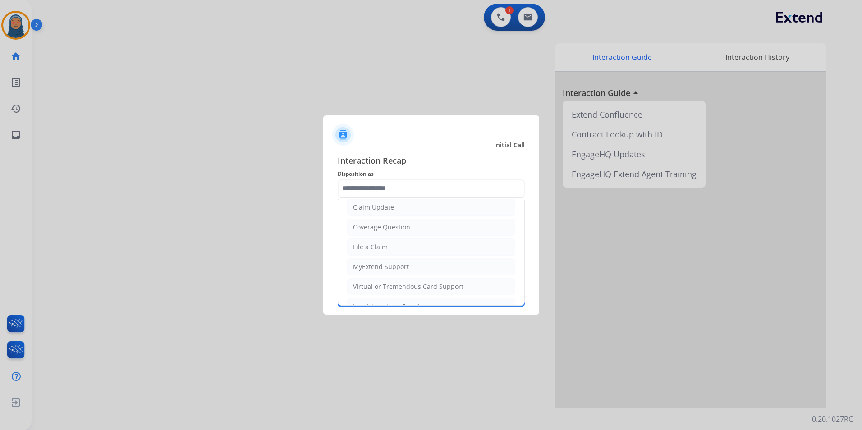
drag, startPoint x: 385, startPoint y: 293, endPoint x: 382, endPoint y: 281, distance: 12.1
click at [385, 292] on li "Virtual or Tremendous Card Support" at bounding box center [431, 286] width 168 height 17
type input "**********"
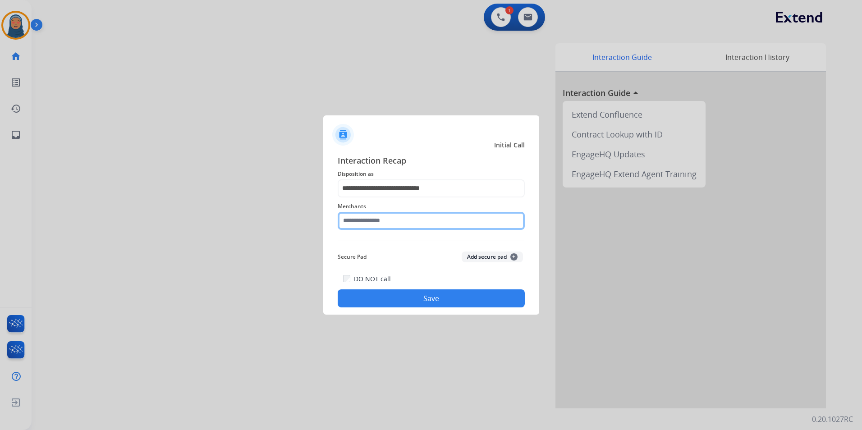
click at [382, 223] on input "text" at bounding box center [431, 221] width 187 height 18
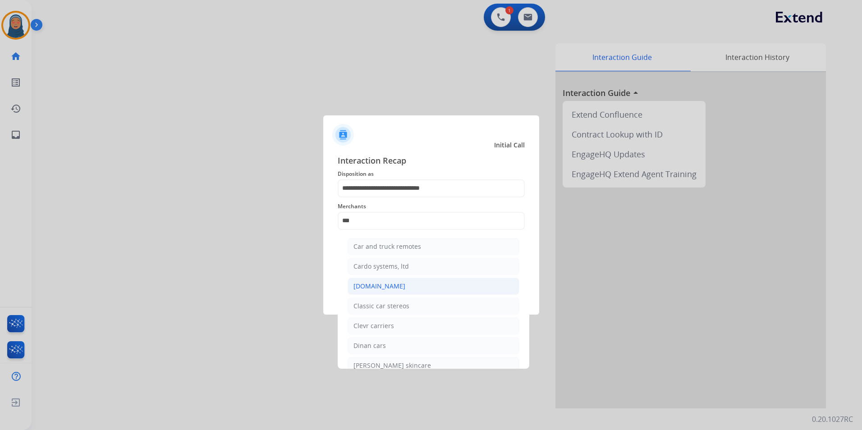
click at [380, 291] on li "[DOMAIN_NAME]" at bounding box center [434, 286] width 172 height 17
type input "**********"
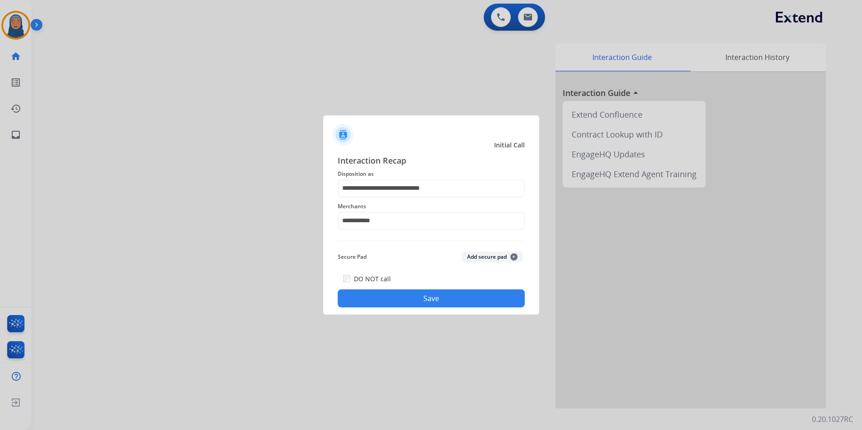
click at [399, 304] on button "Save" at bounding box center [431, 299] width 187 height 18
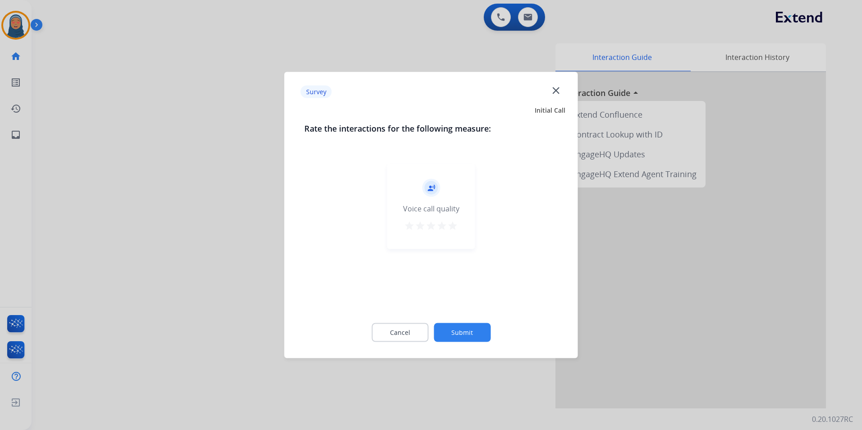
click at [449, 330] on button "Submit" at bounding box center [462, 332] width 57 height 19
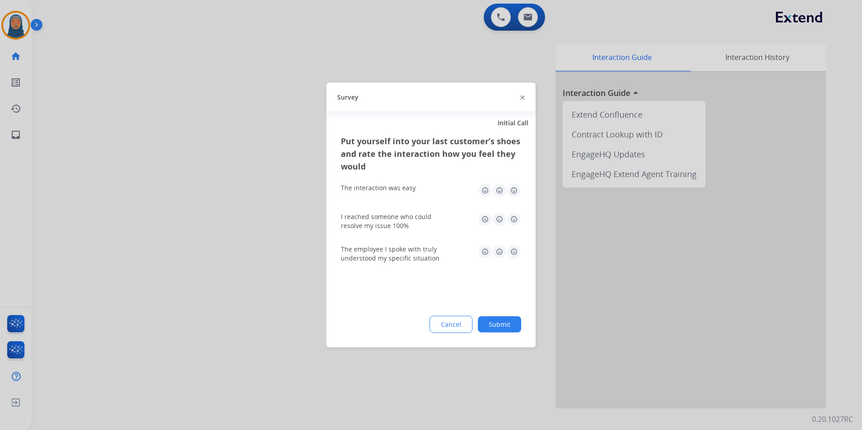
drag, startPoint x: 508, startPoint y: 324, endPoint x: 476, endPoint y: 294, distance: 44.3
click at [508, 322] on button "Submit" at bounding box center [499, 325] width 43 height 16
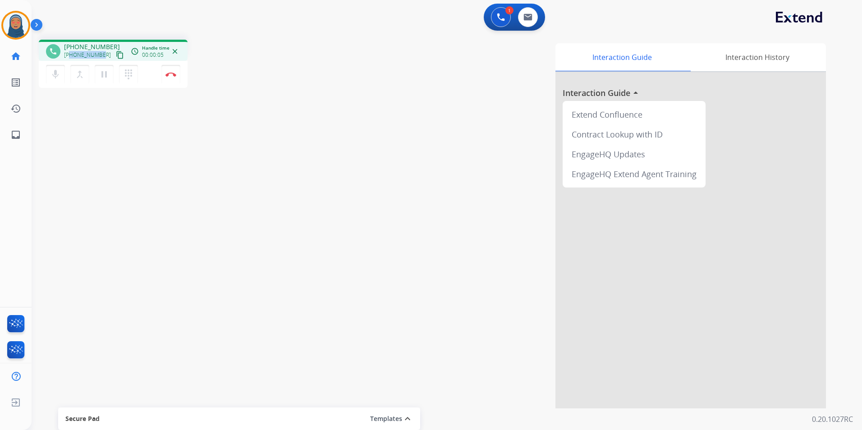
drag, startPoint x: 101, startPoint y: 55, endPoint x: 71, endPoint y: 56, distance: 29.4
click at [71, 56] on span "[PHONE_NUMBER]" at bounding box center [87, 54] width 47 height 7
copy span "6622310683"
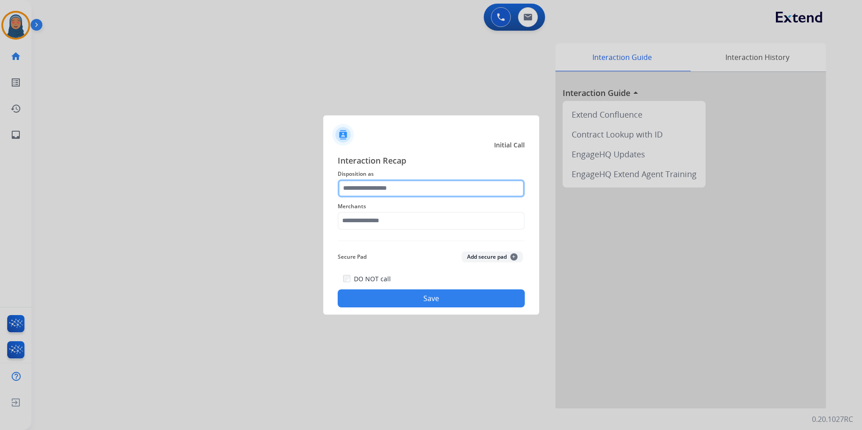
drag, startPoint x: 378, startPoint y: 189, endPoint x: 364, endPoint y: 183, distance: 15.1
click at [378, 189] on input "text" at bounding box center [431, 188] width 187 height 18
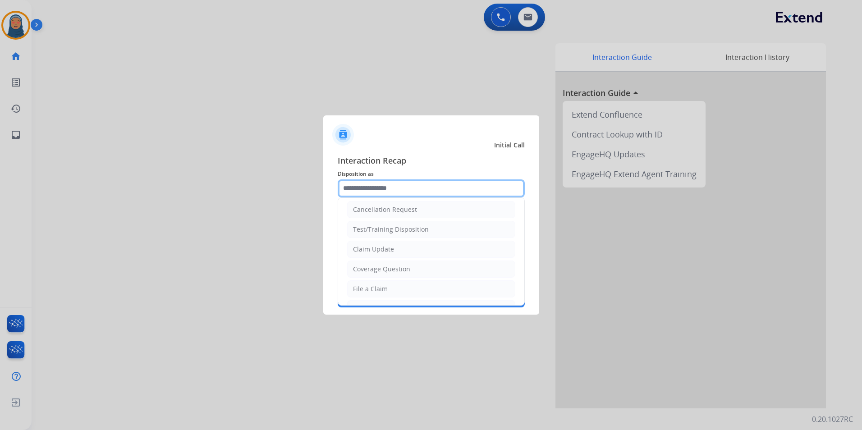
scroll to position [0, 0]
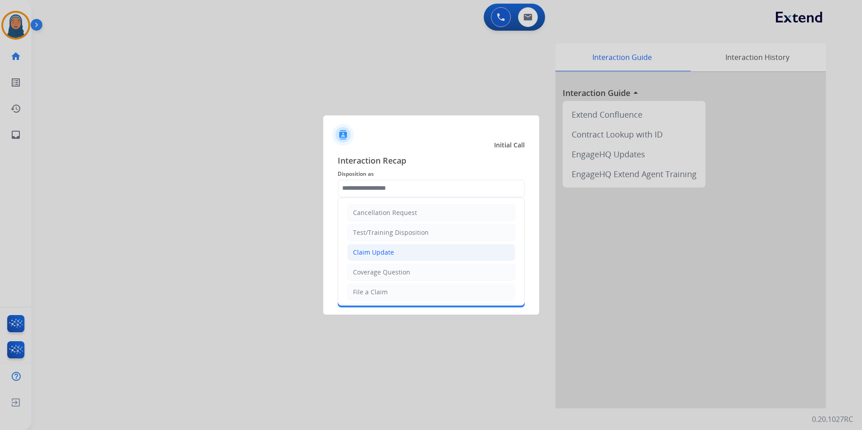
click at [400, 249] on li "Claim Update" at bounding box center [431, 252] width 168 height 17
type input "**********"
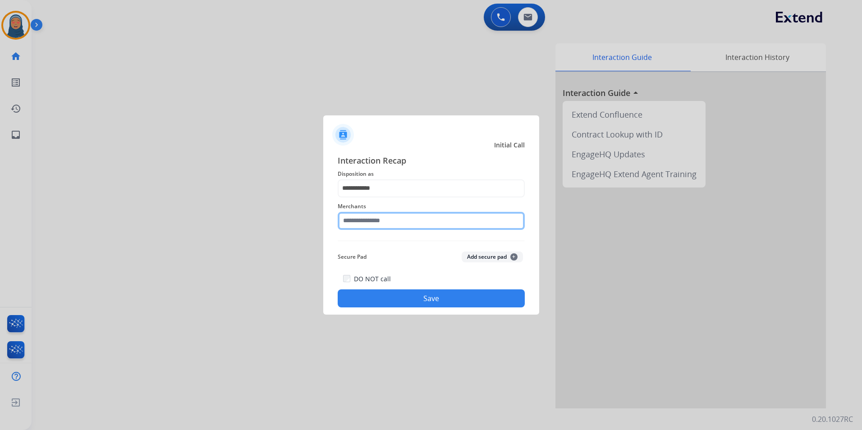
click at [405, 223] on input "text" at bounding box center [431, 221] width 187 height 18
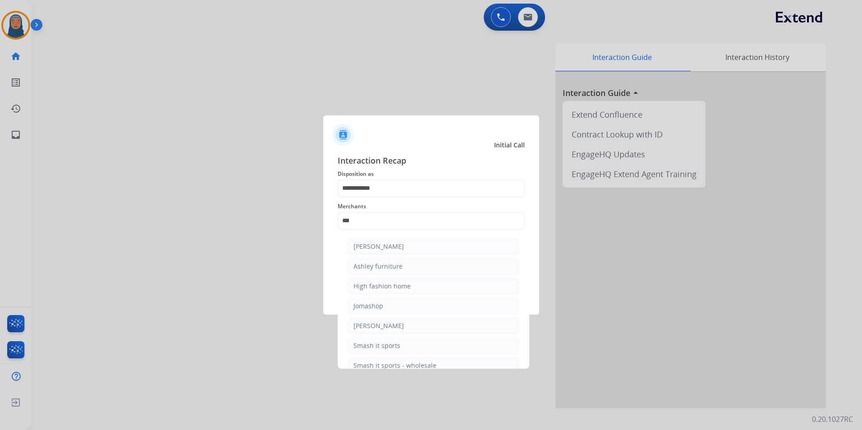
click at [399, 260] on li "Ashley furniture" at bounding box center [434, 266] width 172 height 17
type input "**********"
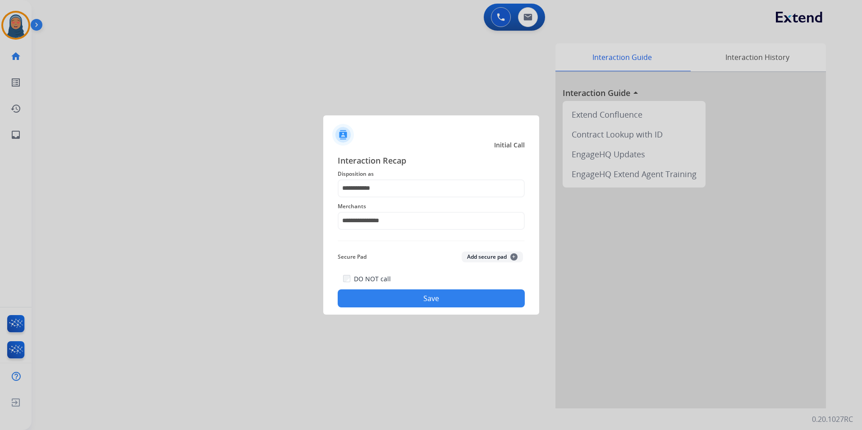
click at [420, 300] on button "Save" at bounding box center [431, 299] width 187 height 18
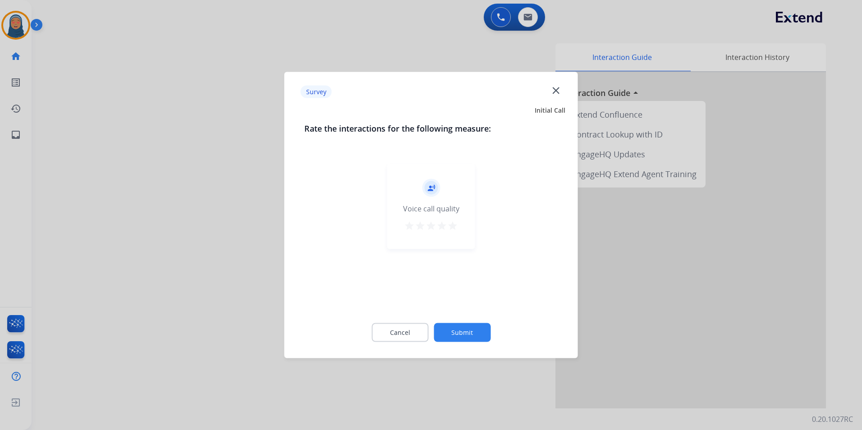
drag, startPoint x: 451, startPoint y: 305, endPoint x: 464, endPoint y: 328, distance: 26.0
click at [464, 328] on button "Submit" at bounding box center [462, 332] width 57 height 19
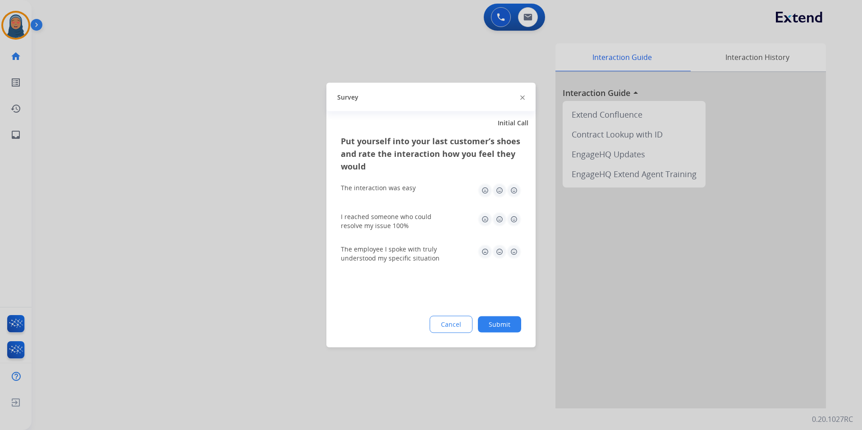
drag, startPoint x: 496, startPoint y: 328, endPoint x: 473, endPoint y: 326, distance: 22.7
click at [497, 328] on button "Submit" at bounding box center [499, 325] width 43 height 16
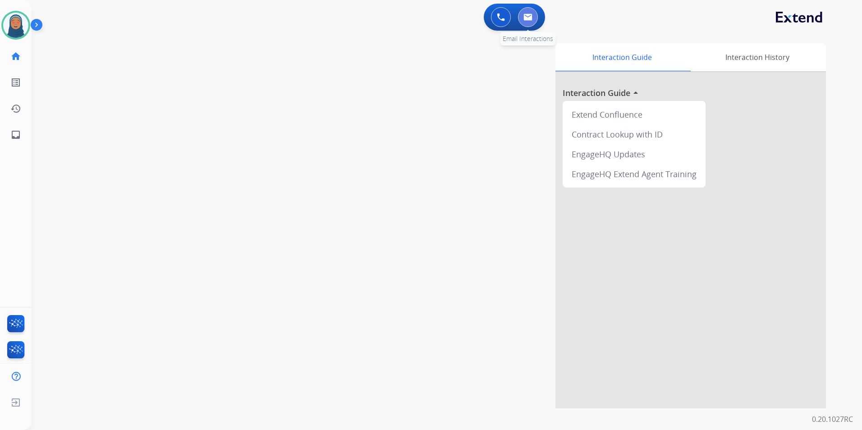
click at [529, 21] on button at bounding box center [528, 17] width 20 height 20
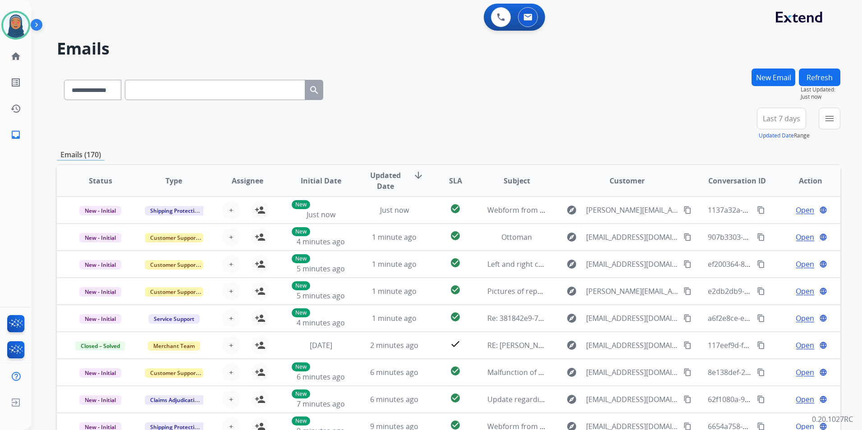
click at [761, 77] on button "New Email" at bounding box center [774, 78] width 44 height 18
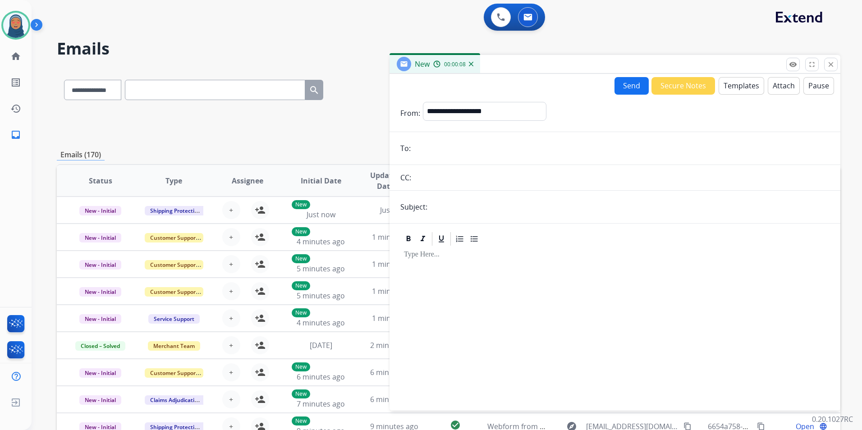
paste input "**********"
type input "**********"
click at [471, 116] on select "**********" at bounding box center [484, 111] width 123 height 18
select select "**********"
click at [423, 102] on select "**********" at bounding box center [484, 111] width 123 height 18
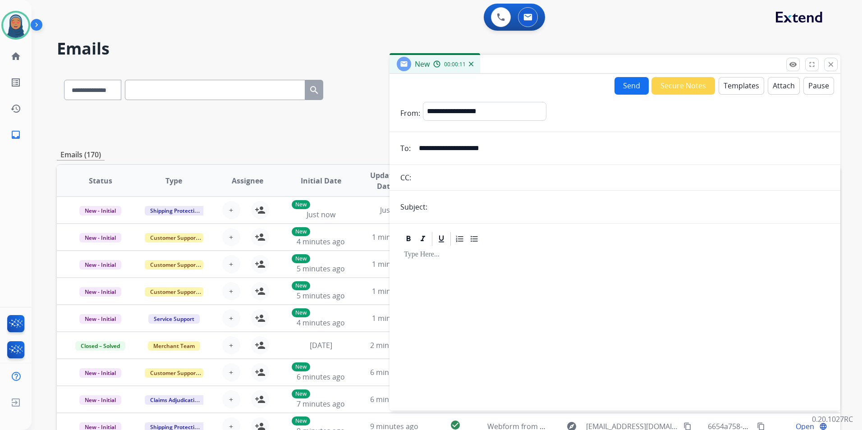
click at [470, 206] on input "text" at bounding box center [630, 207] width 400 height 18
type input "**********"
click at [738, 90] on div "**********" at bounding box center [431, 215] width 862 height 430
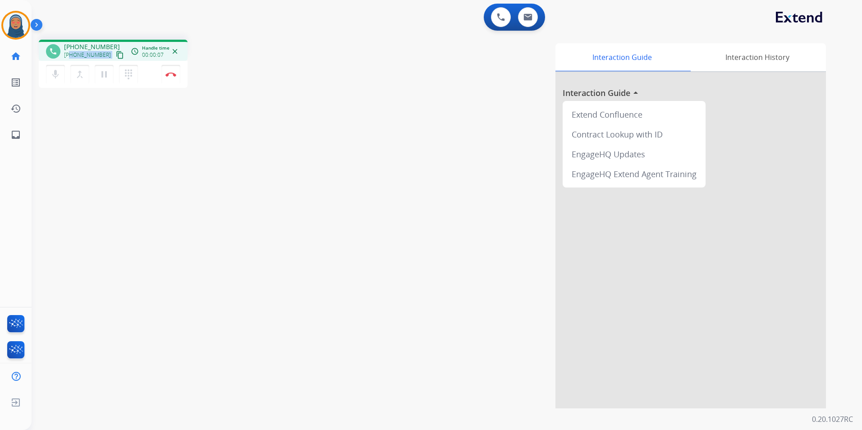
drag, startPoint x: 103, startPoint y: 55, endPoint x: 72, endPoint y: 57, distance: 31.2
click at [72, 57] on div "[PHONE_NUMBER] content_copy" at bounding box center [94, 55] width 61 height 11
copy div "6267235304 content_copy access_time Call metrics Queue 00:09 Hold 00:00 Talk 00…"
click at [129, 78] on mat-icon "dialpad" at bounding box center [128, 74] width 11 height 11
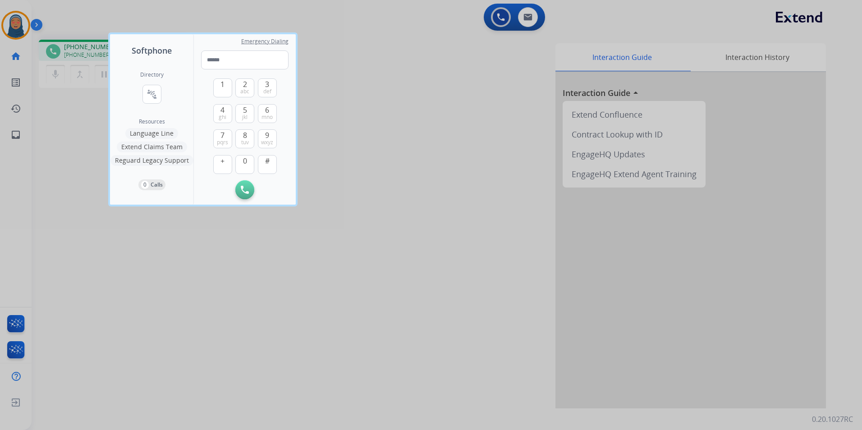
click at [153, 134] on button "Language Line" at bounding box center [151, 133] width 53 height 11
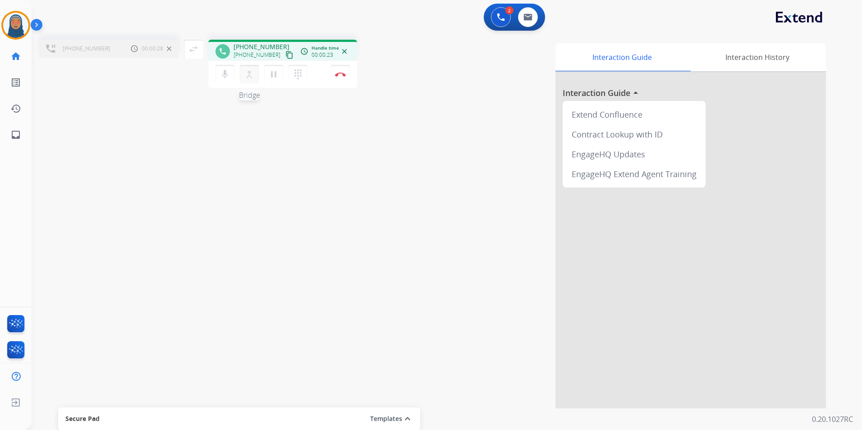
click at [246, 75] on mat-icon "merge_type" at bounding box center [249, 74] width 11 height 11
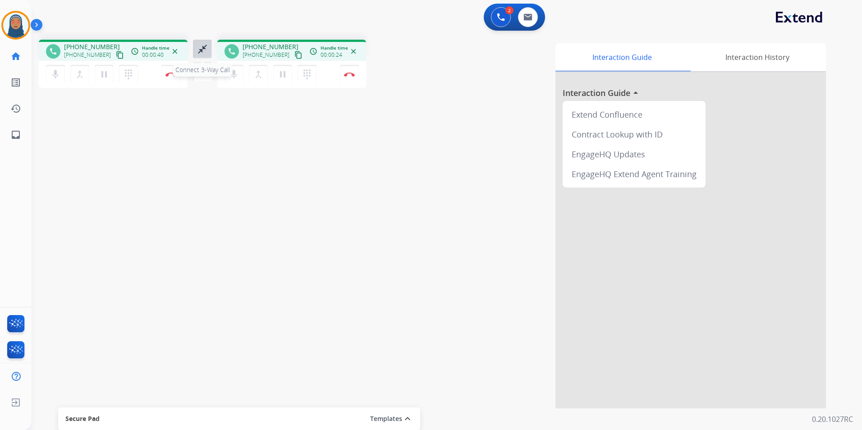
click at [198, 53] on mat-icon "close_fullscreen" at bounding box center [202, 49] width 11 height 11
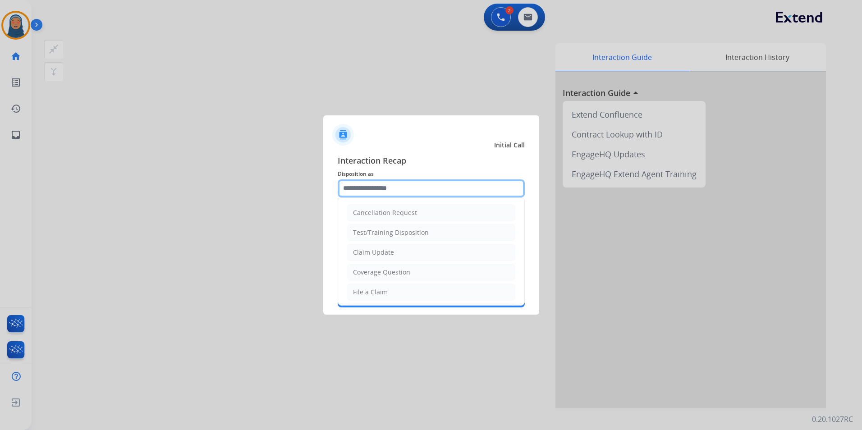
click at [400, 184] on input "text" at bounding box center [431, 188] width 187 height 18
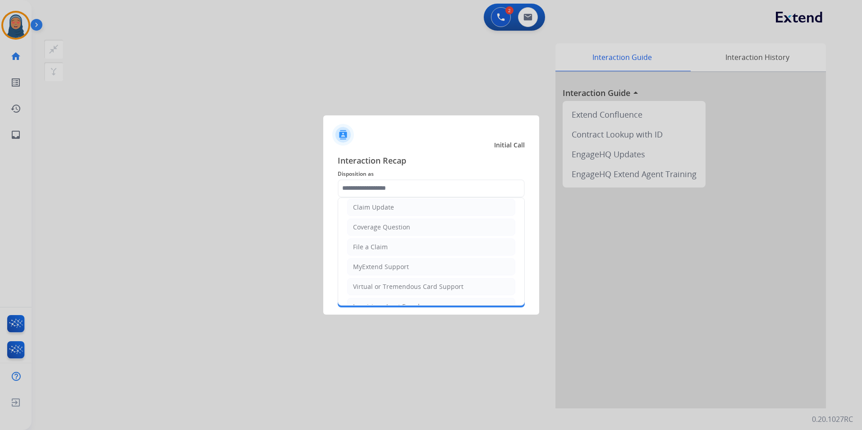
drag, startPoint x: 385, startPoint y: 253, endPoint x: 376, endPoint y: 239, distance: 15.9
click at [384, 252] on li "File a Claim" at bounding box center [431, 247] width 168 height 17
type input "**********"
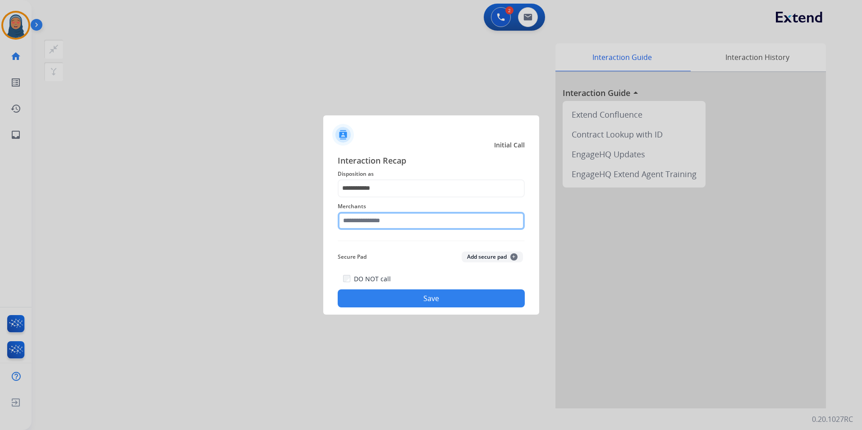
click at [400, 223] on input "text" at bounding box center [431, 221] width 187 height 18
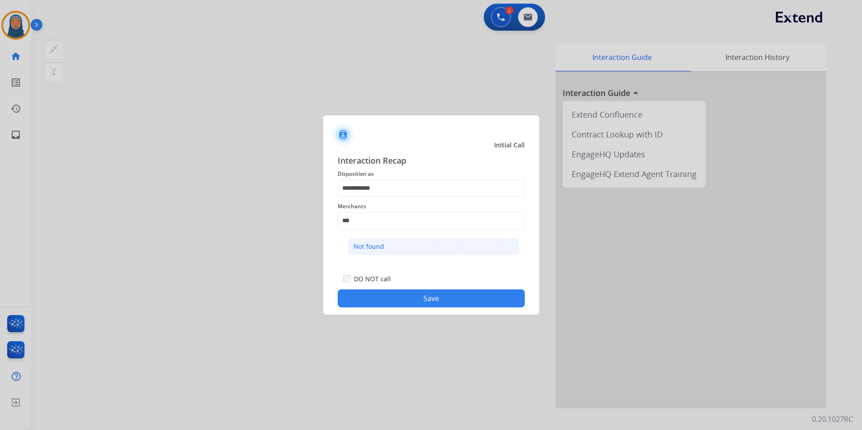
click at [382, 250] on div "Not found" at bounding box center [369, 246] width 31 height 9
type input "*********"
click at [421, 297] on button "Save" at bounding box center [431, 299] width 187 height 18
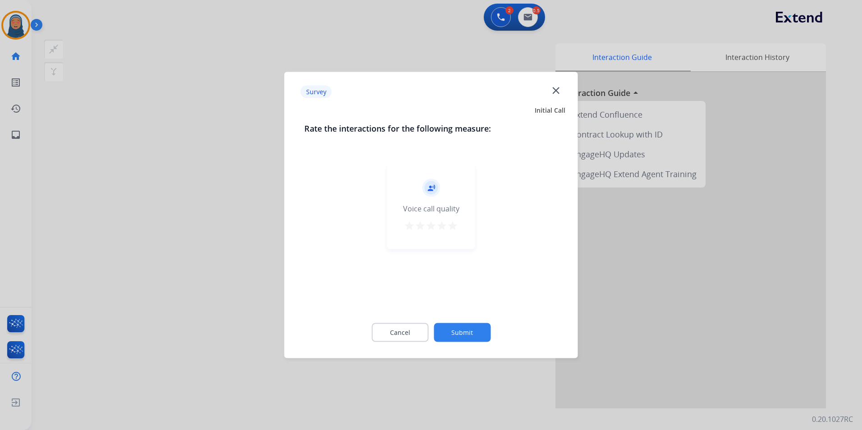
click at [461, 329] on button "Submit" at bounding box center [462, 332] width 57 height 19
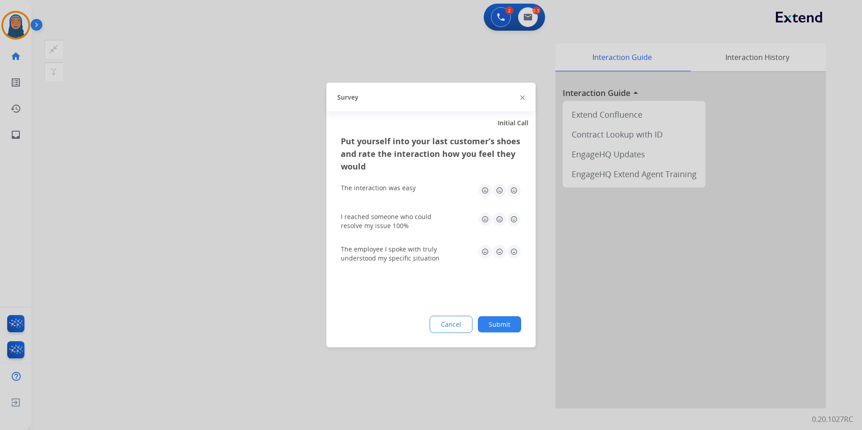
click at [505, 324] on button "Submit" at bounding box center [499, 325] width 43 height 16
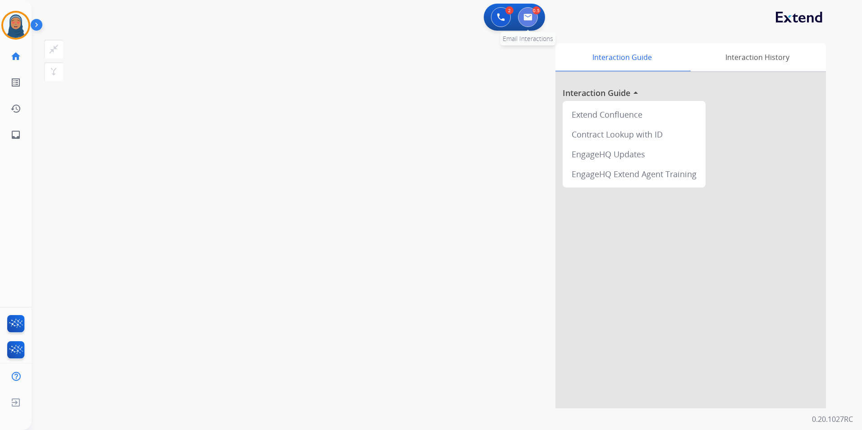
click at [528, 21] on button at bounding box center [528, 17] width 20 height 20
select select "**********"
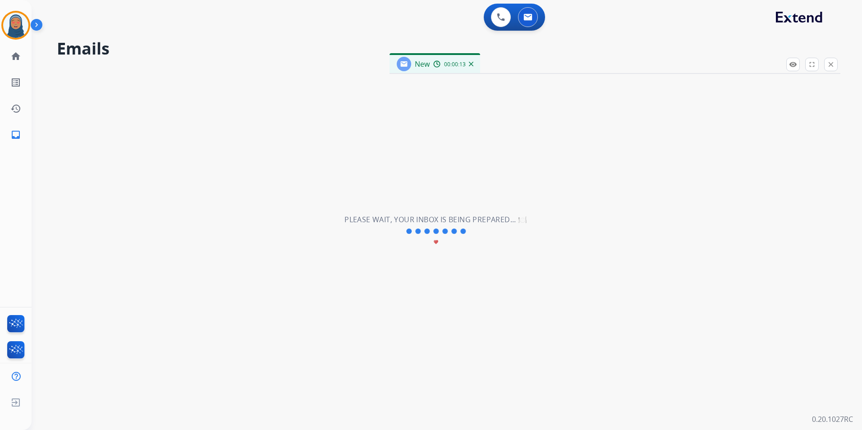
select select "**********"
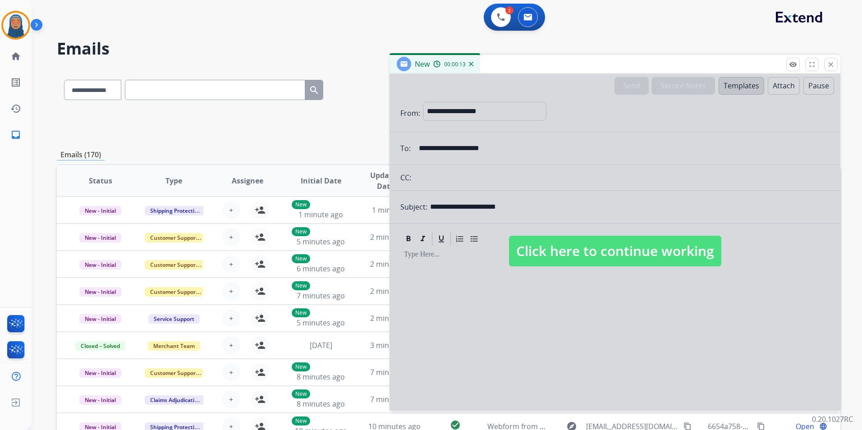
click at [654, 253] on span "Click here to continue working" at bounding box center [615, 251] width 212 height 31
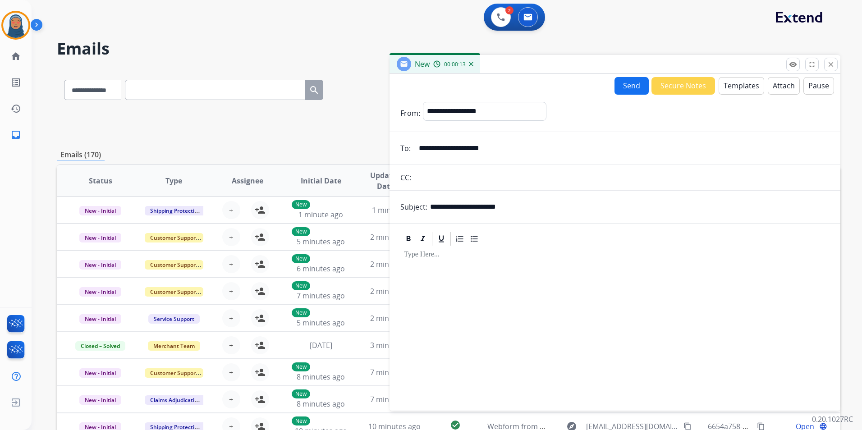
click at [747, 93] on button "Templates" at bounding box center [742, 86] width 46 height 18
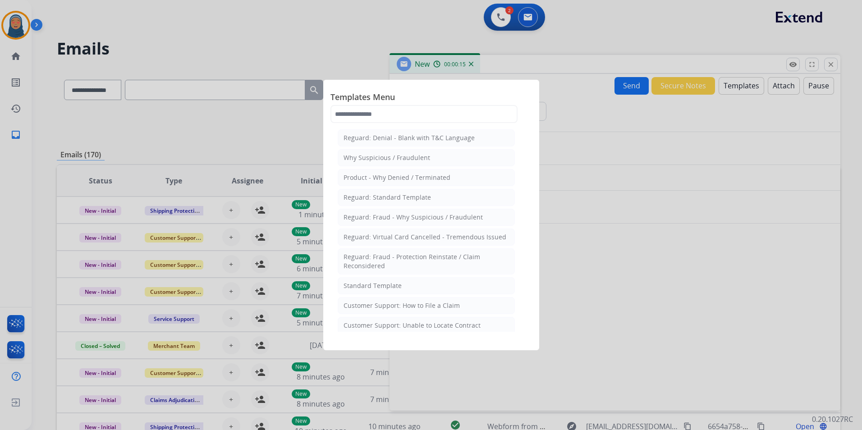
drag, startPoint x: 387, startPoint y: 285, endPoint x: 493, endPoint y: 290, distance: 106.5
click at [391, 285] on div "Standard Template" at bounding box center [373, 285] width 58 height 9
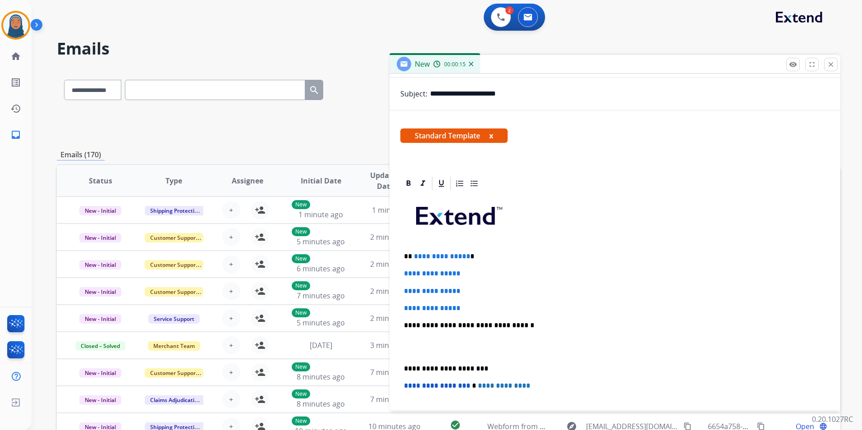
scroll to position [135, 0]
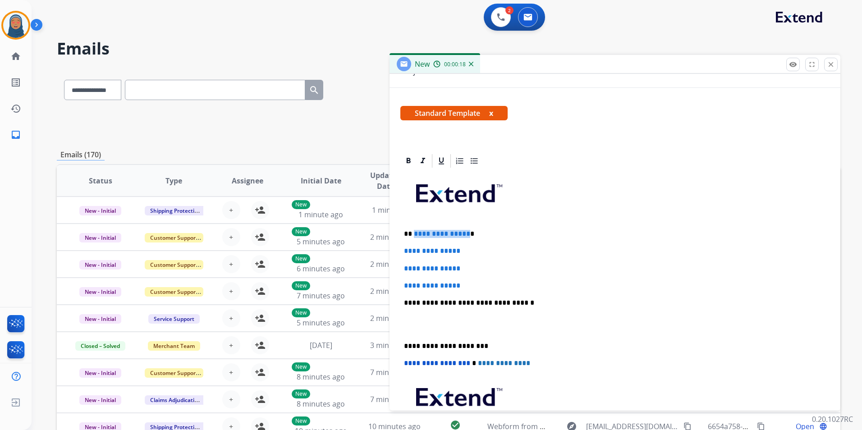
drag, startPoint x: 465, startPoint y: 235, endPoint x: 414, endPoint y: 236, distance: 51.0
click at [414, 236] on p "**********" at bounding box center [611, 234] width 415 height 8
paste div
drag, startPoint x: 472, startPoint y: 248, endPoint x: 394, endPoint y: 249, distance: 78.5
click at [394, 249] on div "**********" at bounding box center [615, 315] width 451 height 325
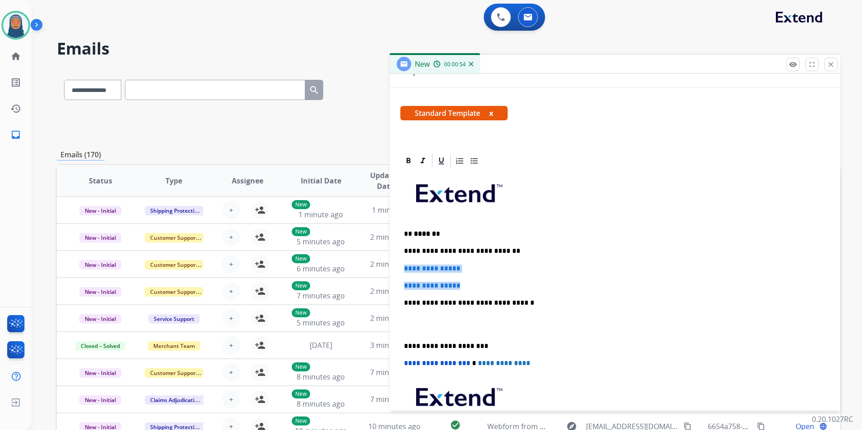
drag, startPoint x: 467, startPoint y: 282, endPoint x: 403, endPoint y: 268, distance: 66.0
click at [403, 268] on div "**********" at bounding box center [614, 324] width 429 height 310
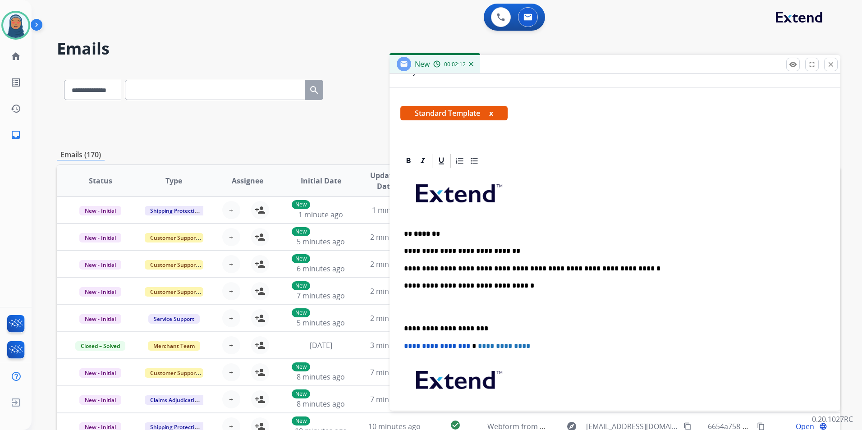
click at [403, 330] on div "**********" at bounding box center [614, 315] width 429 height 293
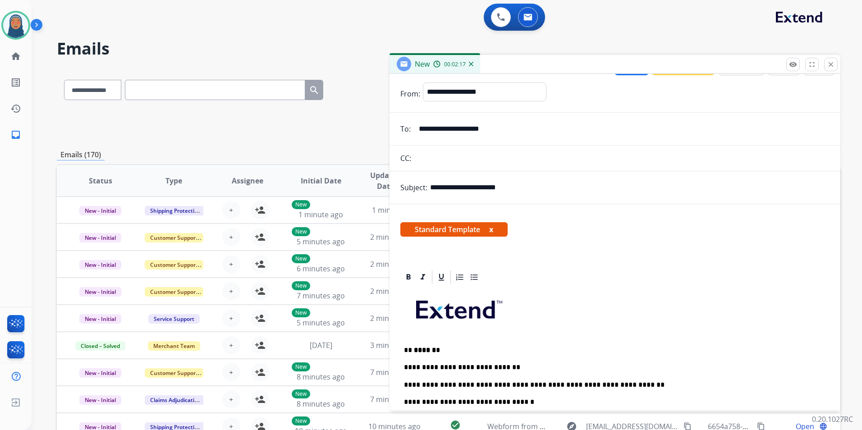
scroll to position [0, 0]
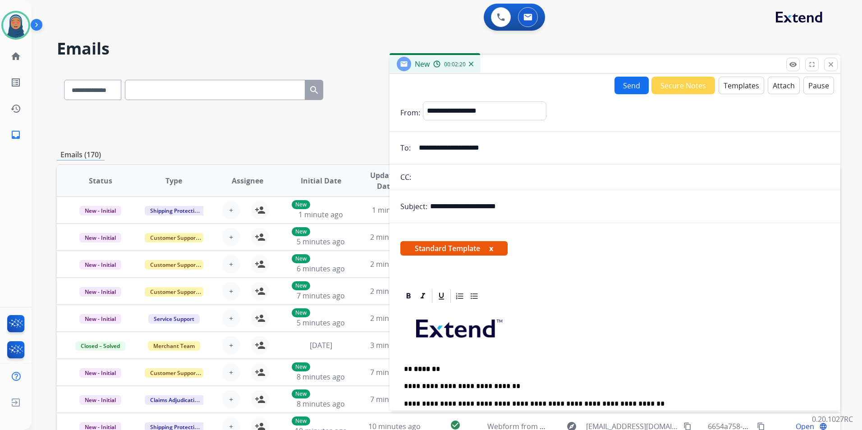
click at [625, 87] on button "Send" at bounding box center [632, 86] width 34 height 18
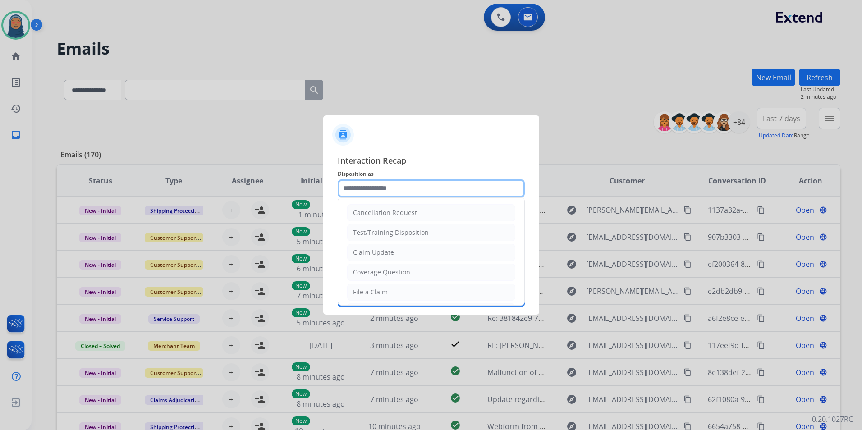
click at [393, 190] on input "text" at bounding box center [431, 188] width 187 height 18
click at [404, 251] on li "Claim Update" at bounding box center [431, 252] width 168 height 17
type input "**********"
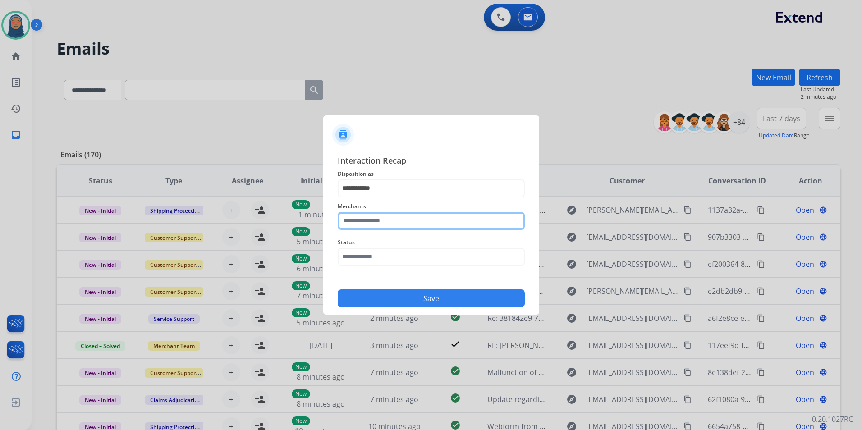
click at [406, 225] on input "text" at bounding box center [431, 221] width 187 height 18
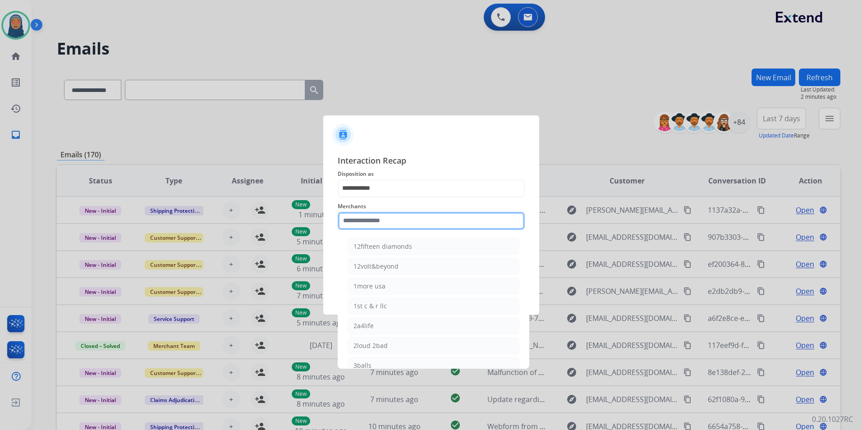
click at [421, 217] on input "text" at bounding box center [431, 221] width 187 height 18
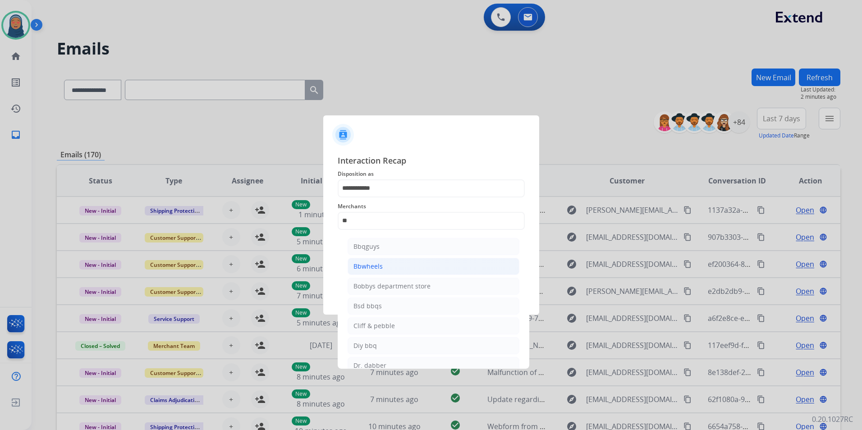
click at [383, 266] on li "Bbwheels" at bounding box center [434, 266] width 172 height 17
type input "********"
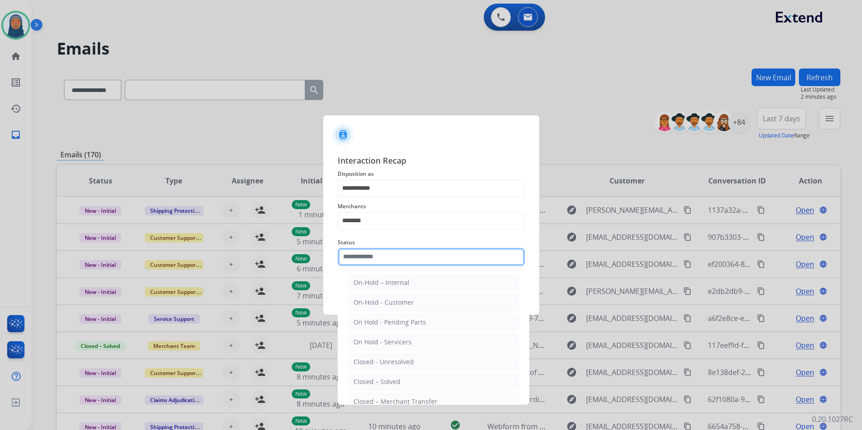
click at [388, 260] on input "text" at bounding box center [431, 257] width 187 height 18
click at [400, 377] on li "Closed – Solved" at bounding box center [434, 381] width 172 height 17
type input "**********"
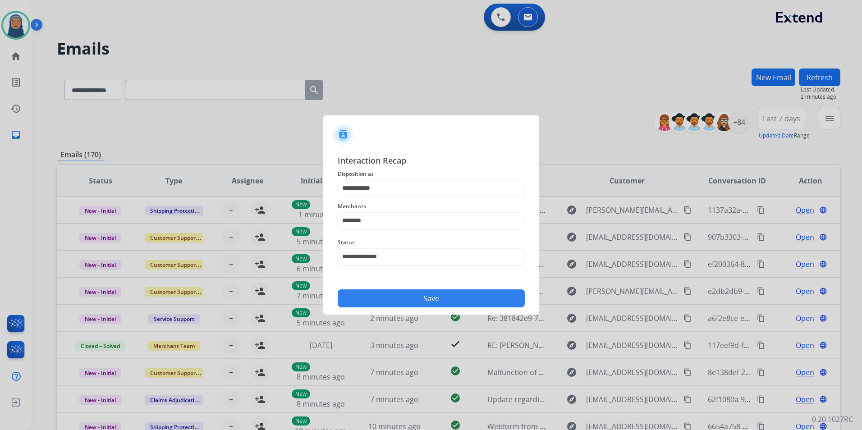
click at [424, 304] on button "Save" at bounding box center [431, 299] width 187 height 18
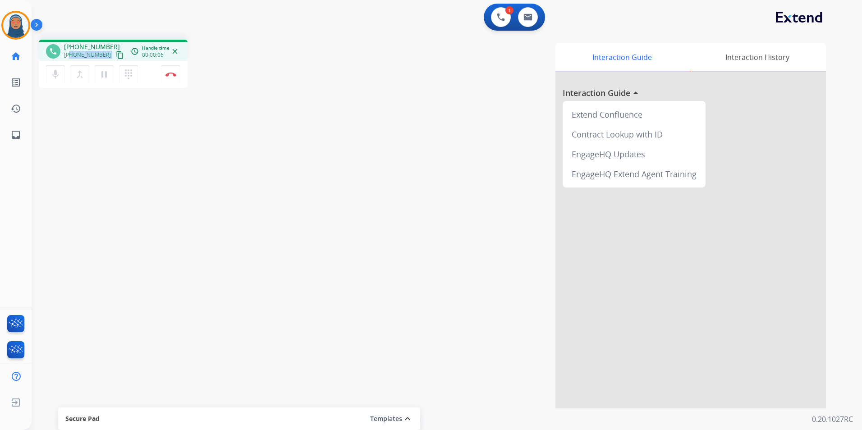
drag, startPoint x: 104, startPoint y: 56, endPoint x: 71, endPoint y: 56, distance: 33.4
click at [71, 56] on div "[PHONE_NUMBER] content_copy" at bounding box center [94, 55] width 61 height 11
copy div "3526720615 content_copy access_time Call metrics Queue 00:10 Hold 00:00 Talk 00…"
click at [176, 78] on button "Disconnect" at bounding box center [170, 74] width 19 height 19
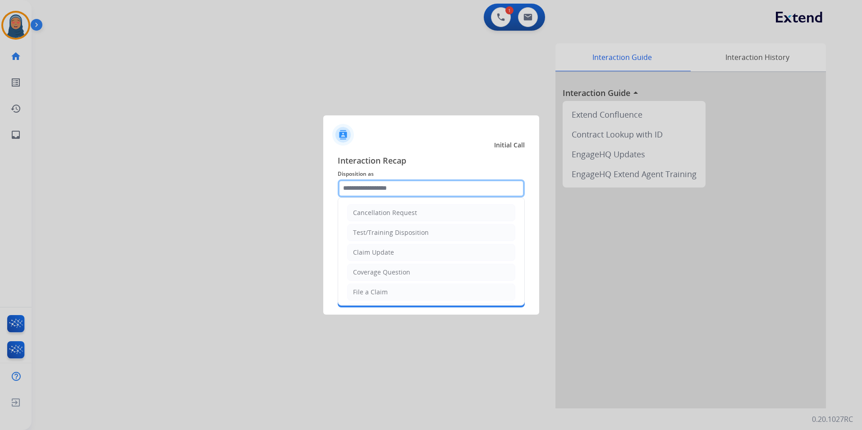
click at [390, 185] on input "text" at bounding box center [431, 188] width 187 height 18
type input "*"
drag, startPoint x: 354, startPoint y: 184, endPoint x: 317, endPoint y: 184, distance: 36.1
click at [0, 184] on app-contact-recap-modal "Initial Call Interaction Recap Disposition as * Cancellation Request Test/Train…" at bounding box center [0, 215] width 0 height 430
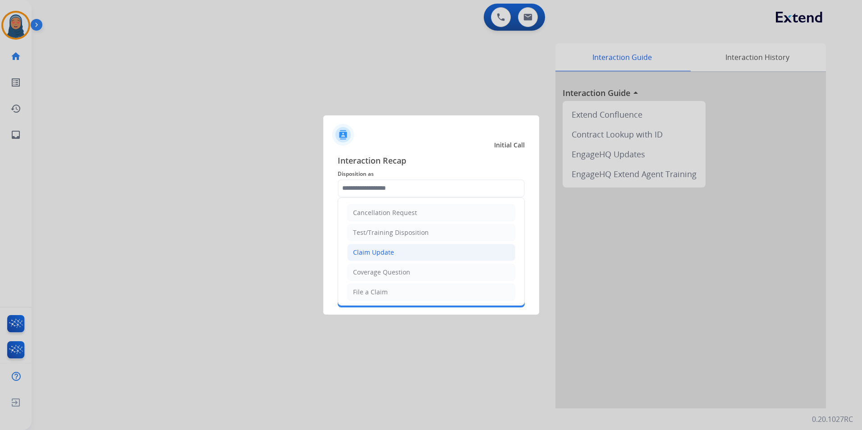
click at [376, 253] on div "Claim Update" at bounding box center [373, 252] width 41 height 9
type input "**********"
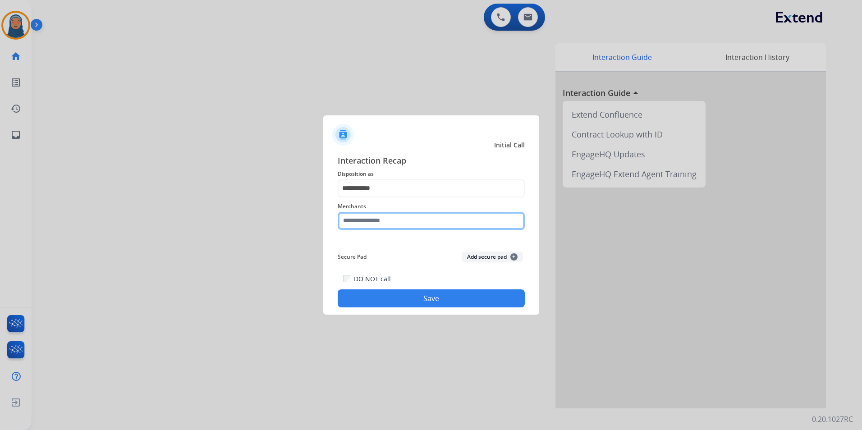
click at [377, 218] on input "text" at bounding box center [431, 221] width 187 height 18
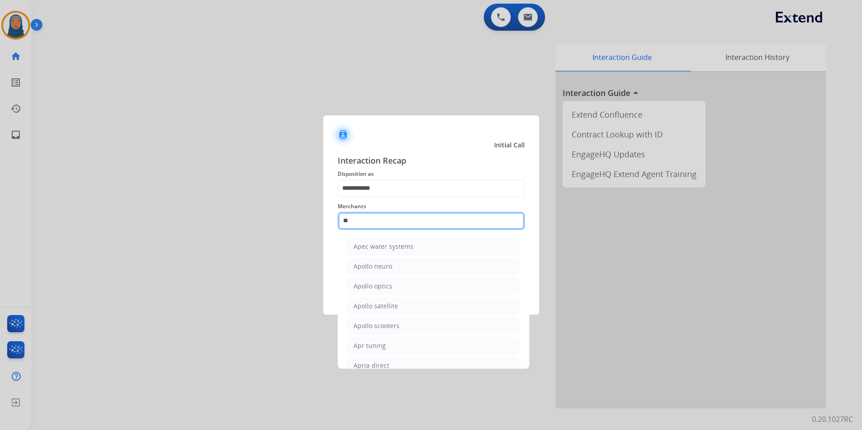
type input "*"
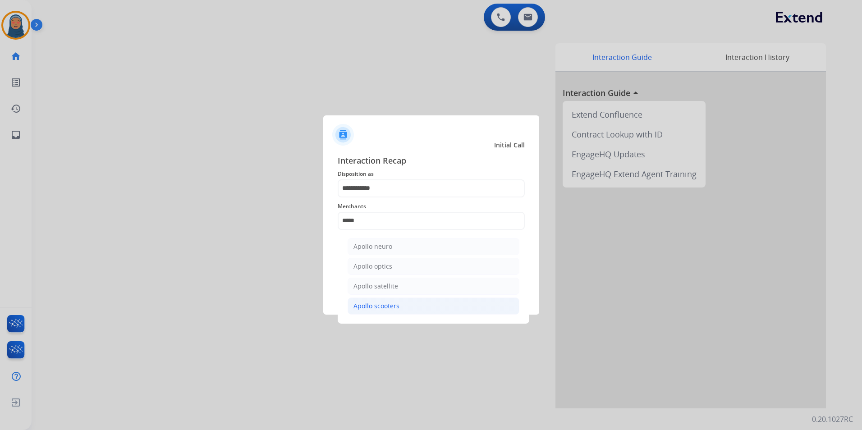
click at [405, 308] on li "Apollo scooters" at bounding box center [434, 306] width 172 height 17
type input "**********"
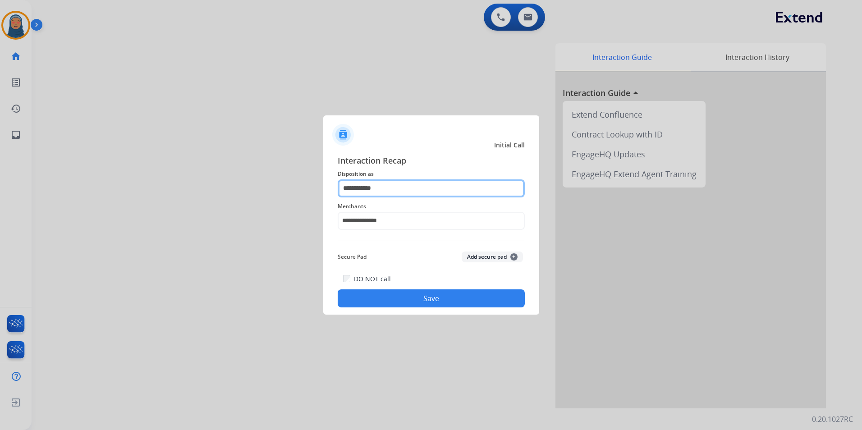
drag, startPoint x: 395, startPoint y: 192, endPoint x: 276, endPoint y: 187, distance: 120.1
click at [0, 188] on app-contact-recap-modal "**********" at bounding box center [0, 215] width 0 height 430
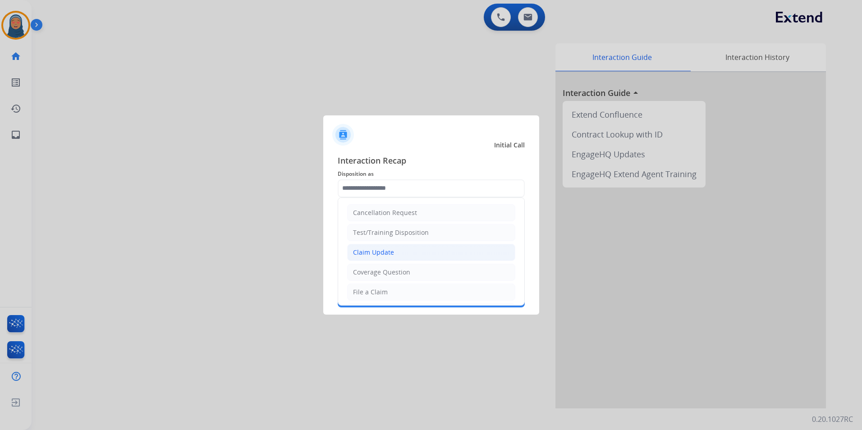
click at [391, 253] on div "Claim Update" at bounding box center [373, 252] width 41 height 9
type input "**********"
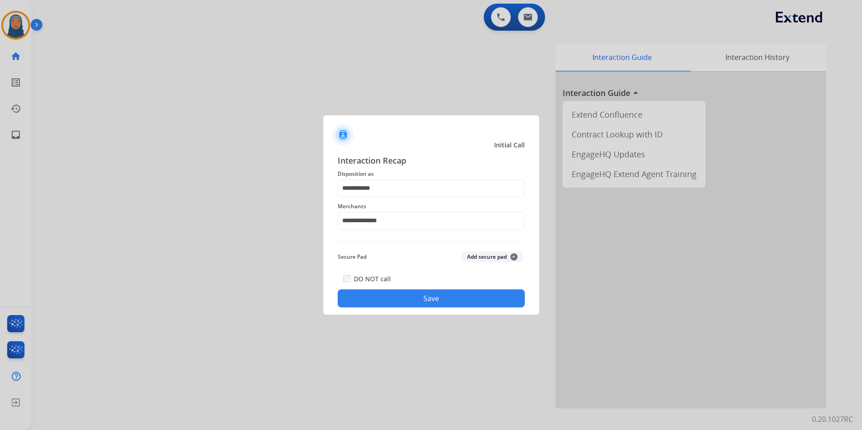
click at [440, 308] on div "**********" at bounding box center [431, 231] width 216 height 168
click at [441, 301] on button "Save" at bounding box center [431, 299] width 187 height 18
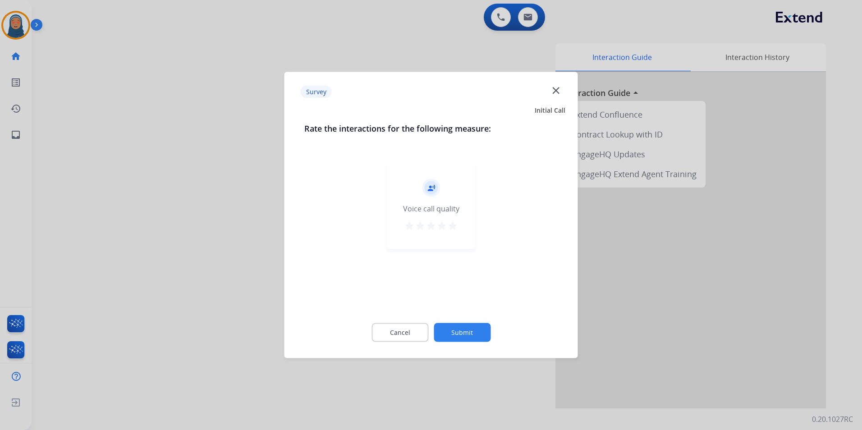
click at [476, 326] on div "Cancel Submit" at bounding box center [431, 333] width 254 height 41
click at [478, 328] on button "Submit" at bounding box center [462, 332] width 57 height 19
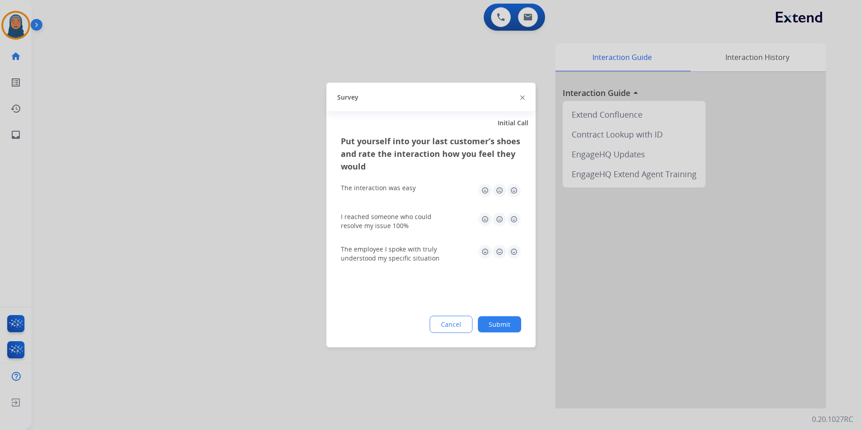
click at [511, 331] on button "Submit" at bounding box center [499, 325] width 43 height 16
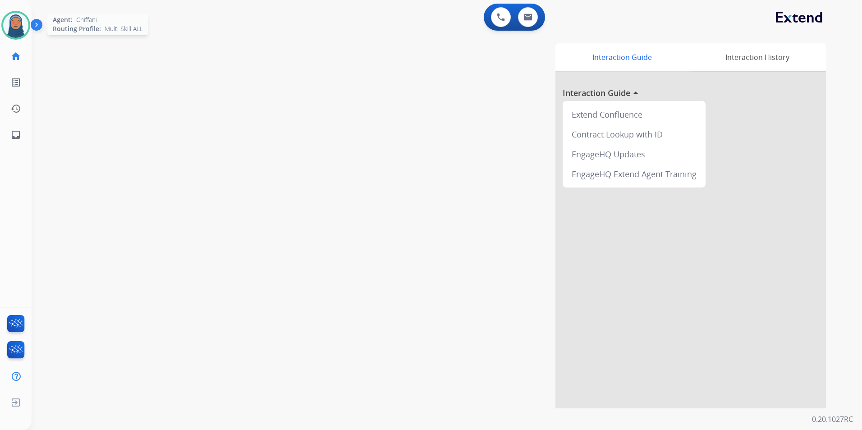
click at [26, 29] on img at bounding box center [15, 25] width 25 height 25
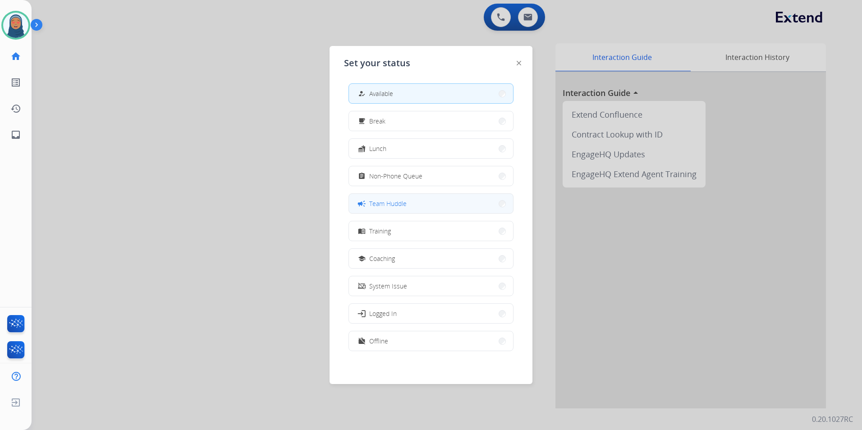
scroll to position [3, 0]
drag, startPoint x: 374, startPoint y: 340, endPoint x: 378, endPoint y: 329, distance: 12.4
click at [375, 339] on span "Offline" at bounding box center [378, 339] width 19 height 9
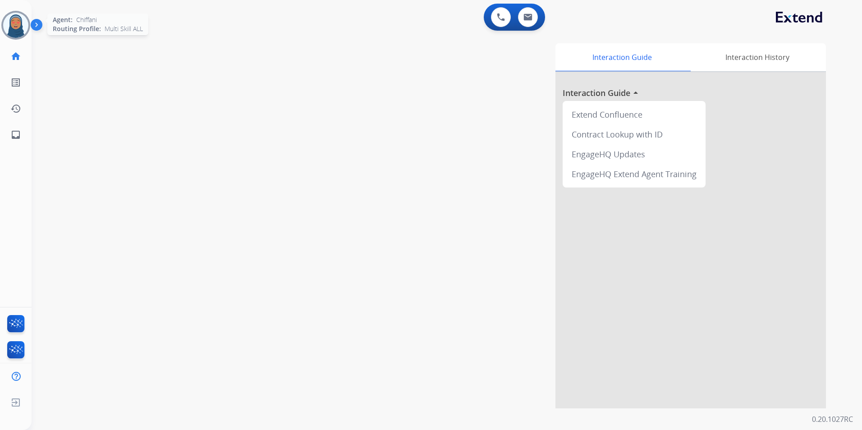
drag, startPoint x: 14, startPoint y: 22, endPoint x: 18, endPoint y: 25, distance: 5.7
click at [14, 22] on img at bounding box center [15, 25] width 25 height 25
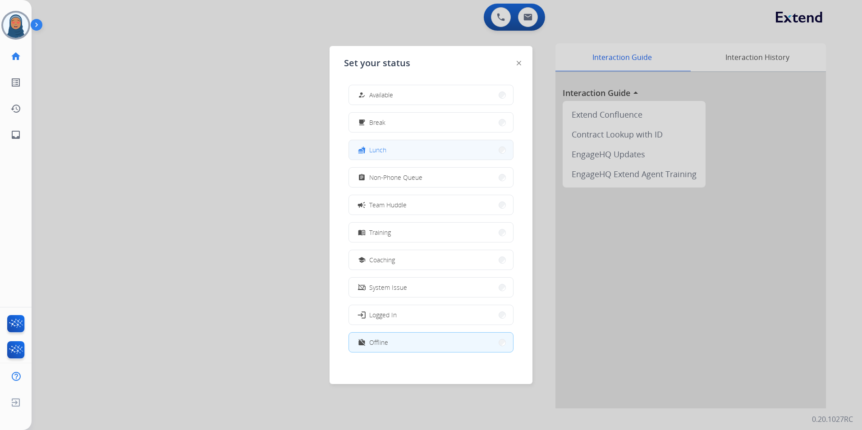
click at [390, 147] on button "fastfood Lunch" at bounding box center [431, 149] width 164 height 19
